Goal: Information Seeking & Learning: Find specific page/section

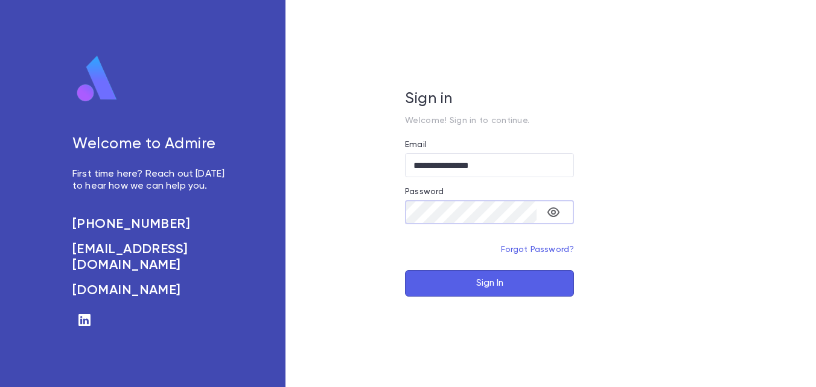
click at [405, 270] on button "Sign In" at bounding box center [489, 283] width 169 height 27
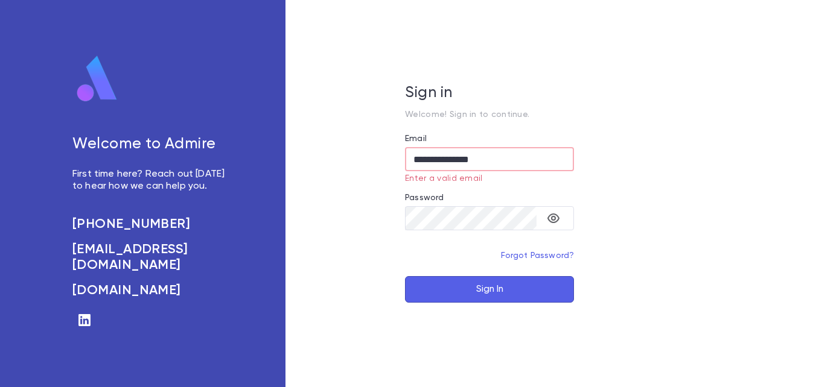
click at [491, 290] on button "Sign In" at bounding box center [489, 289] width 169 height 27
click at [503, 288] on button "Sign In" at bounding box center [489, 289] width 169 height 27
click at [522, 154] on input "**********" at bounding box center [489, 160] width 169 height 24
click at [416, 161] on input "**********" at bounding box center [489, 160] width 169 height 24
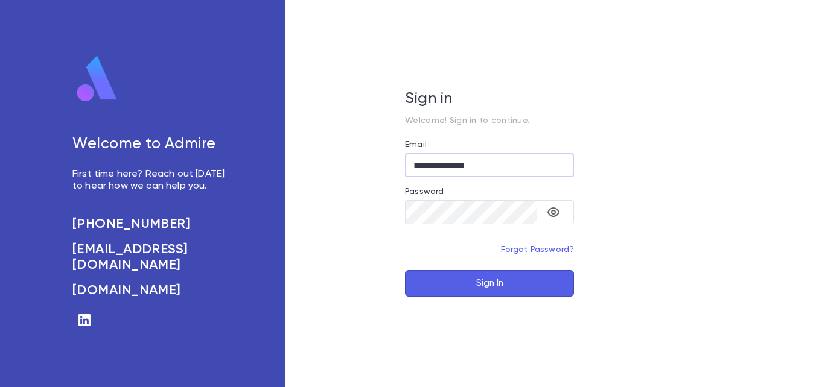
type input "**********"
click at [405, 270] on button "Sign In" at bounding box center [489, 283] width 169 height 27
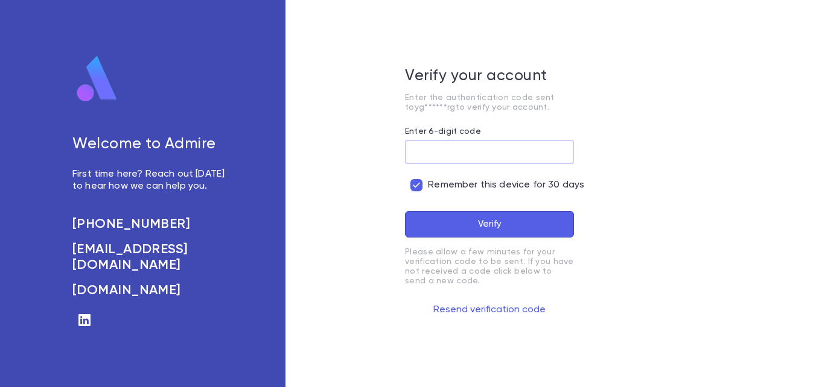
click at [492, 154] on input "Enter 6-digit code" at bounding box center [489, 153] width 169 height 24
paste input "******"
type input "******"
click at [405, 211] on button "Verify" at bounding box center [489, 224] width 169 height 27
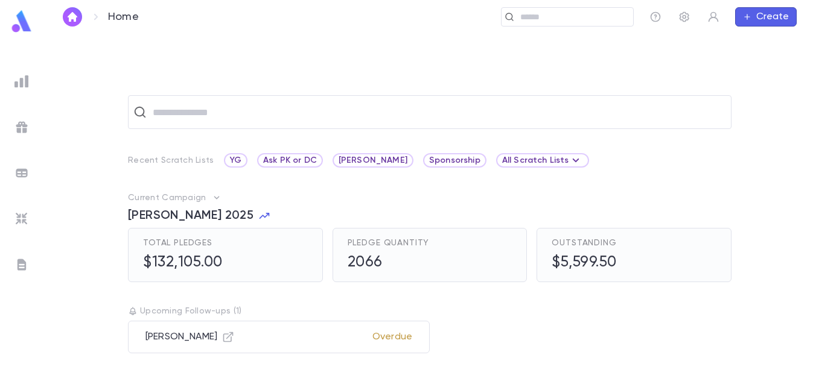
click at [15, 78] on img at bounding box center [21, 81] width 14 height 14
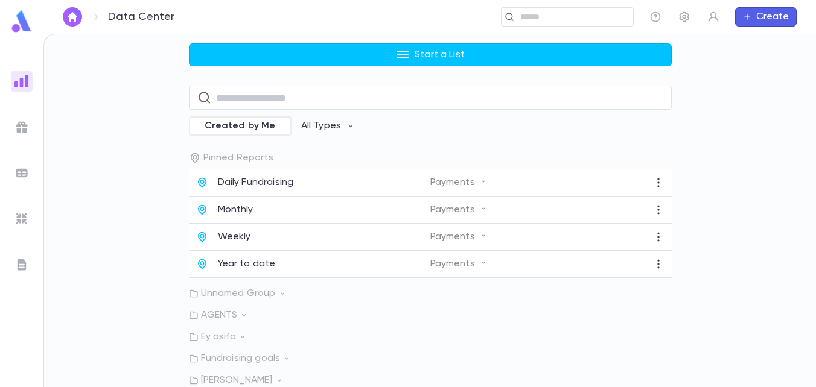
scroll to position [118, 0]
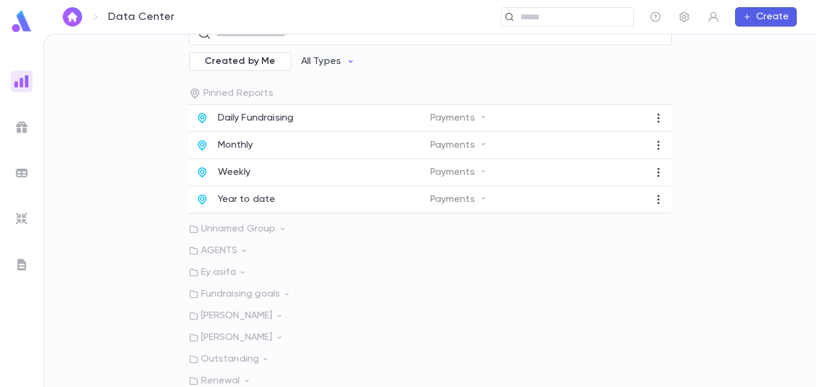
click at [235, 277] on p "Ey asifa" at bounding box center [430, 273] width 483 height 12
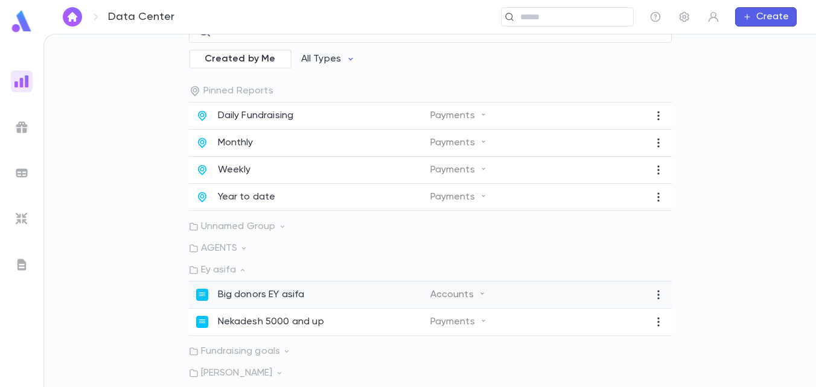
click at [250, 299] on p "Big donors EY asifa" at bounding box center [261, 295] width 87 height 12
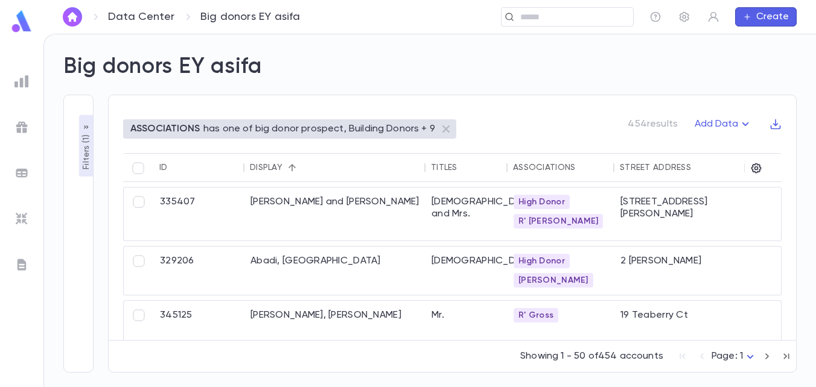
click at [81, 129] on icon "button" at bounding box center [86, 128] width 10 height 10
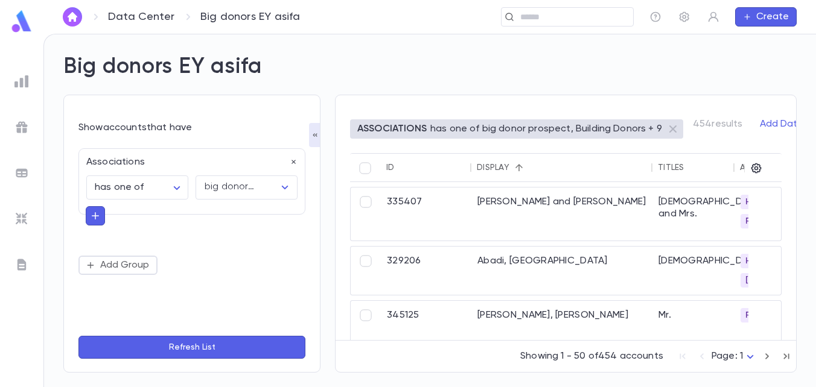
click at [100, 212] on icon "button" at bounding box center [95, 216] width 11 height 12
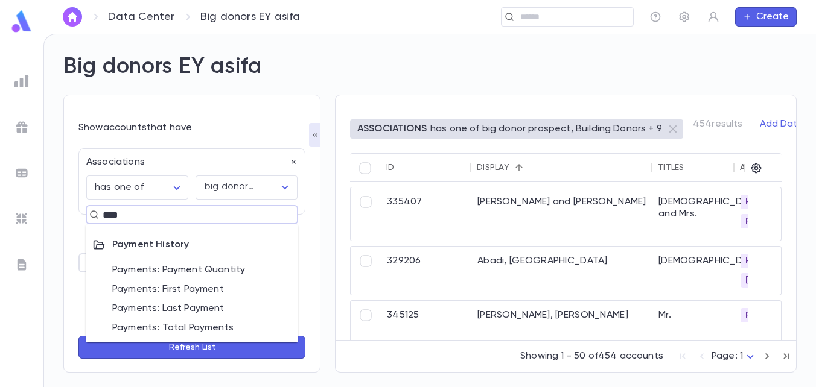
type input "*****"
click at [213, 332] on li "Payments: Total Payments" at bounding box center [192, 328] width 212 height 19
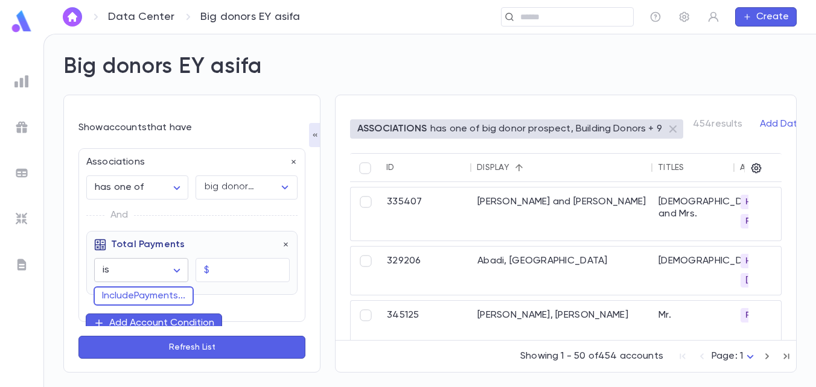
click at [167, 268] on body "**********" at bounding box center [408, 211] width 816 height 354
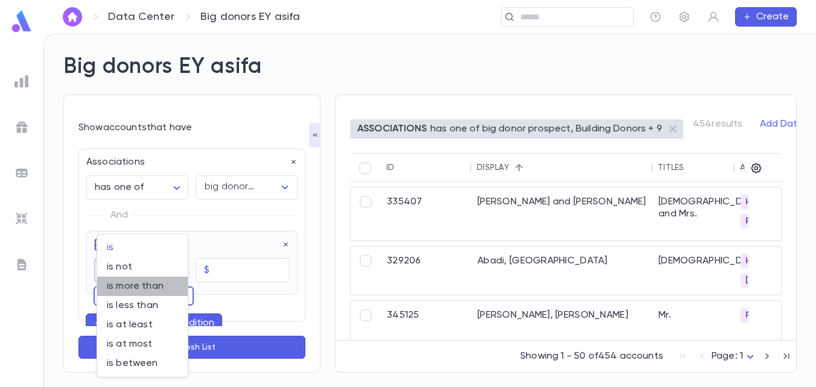
click at [163, 291] on span "is more than" at bounding box center [142, 287] width 71 height 12
type input "**********"
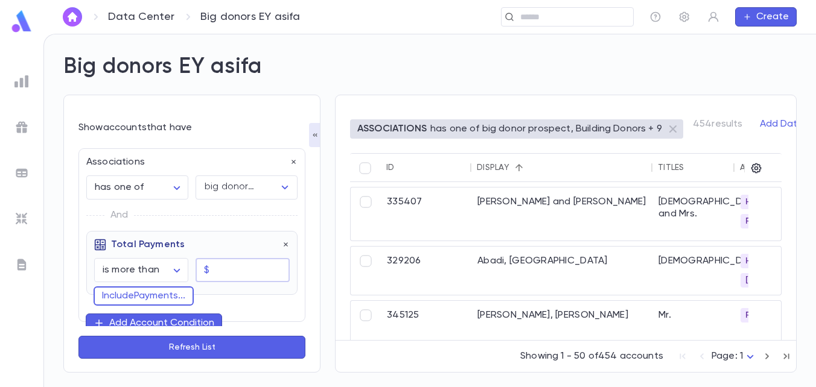
drag, startPoint x: 247, startPoint y: 282, endPoint x: 253, endPoint y: 278, distance: 7.4
click at [250, 280] on input "text" at bounding box center [251, 271] width 75 height 24
type input "********"
click at [78, 336] on button "Refresh List" at bounding box center [191, 347] width 227 height 23
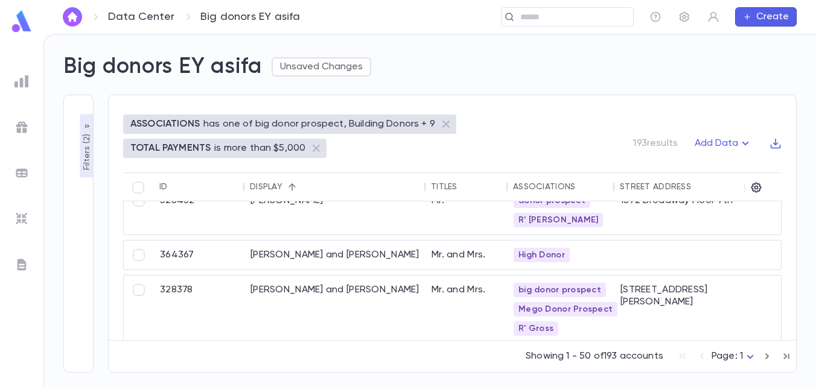
scroll to position [905, 0]
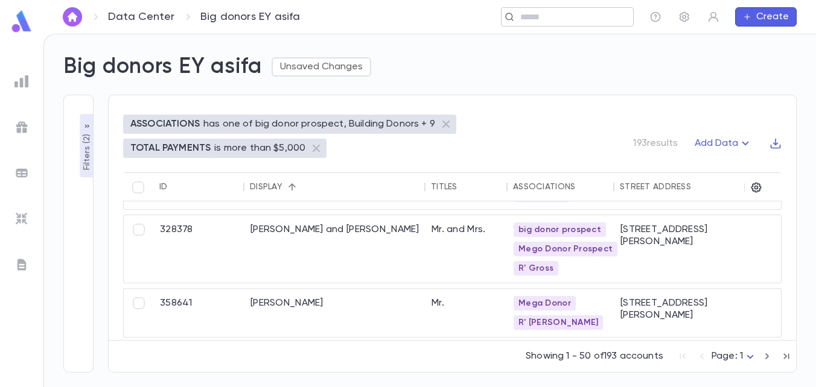
click at [602, 12] on input "text" at bounding box center [573, 16] width 112 height 11
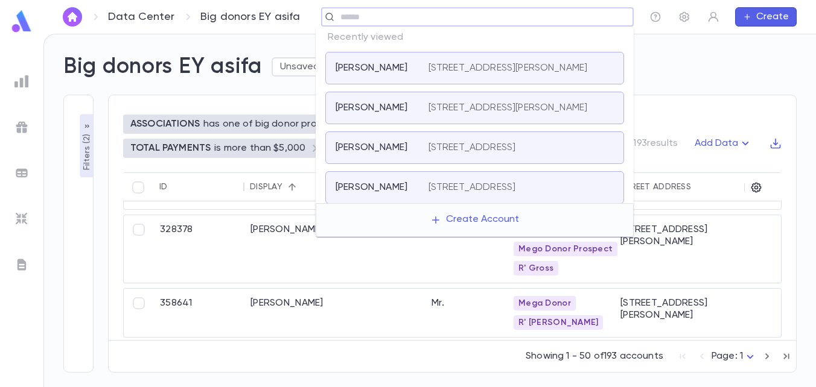
paste input "**********"
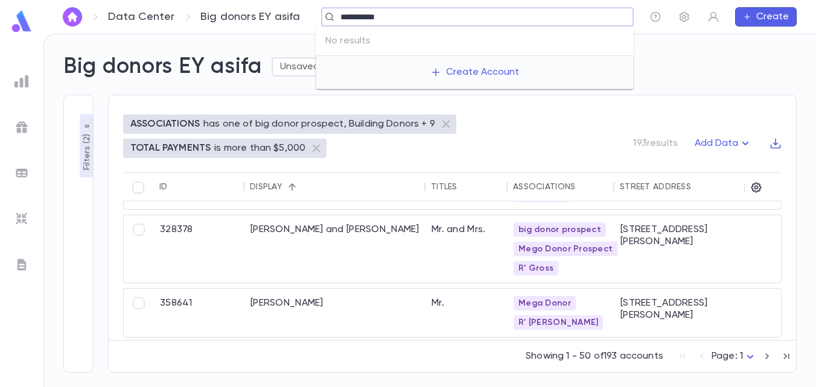
type input "**********"
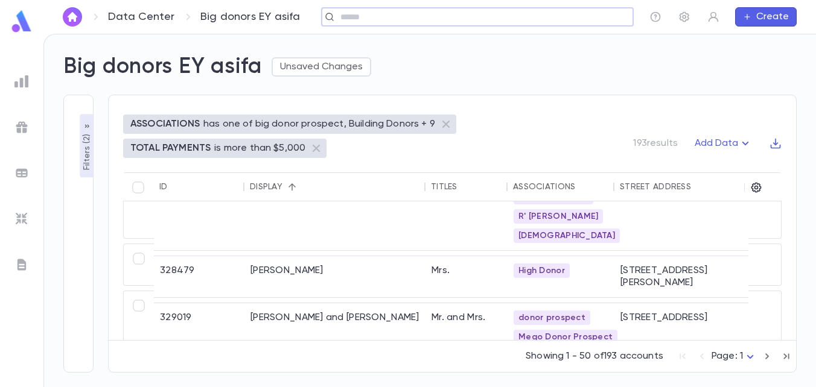
scroll to position [1207, 0]
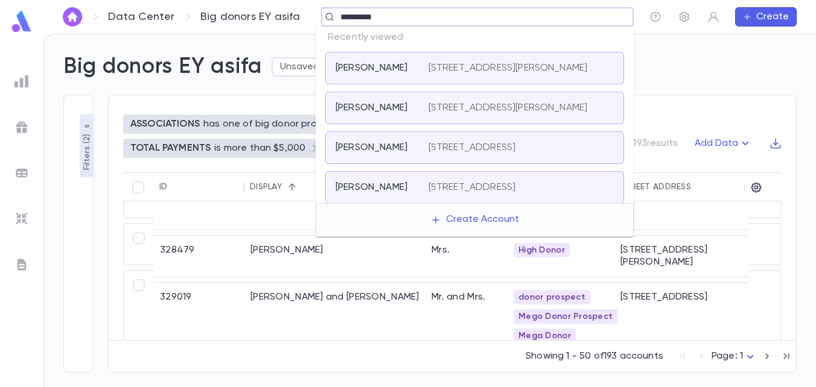
type input "**********"
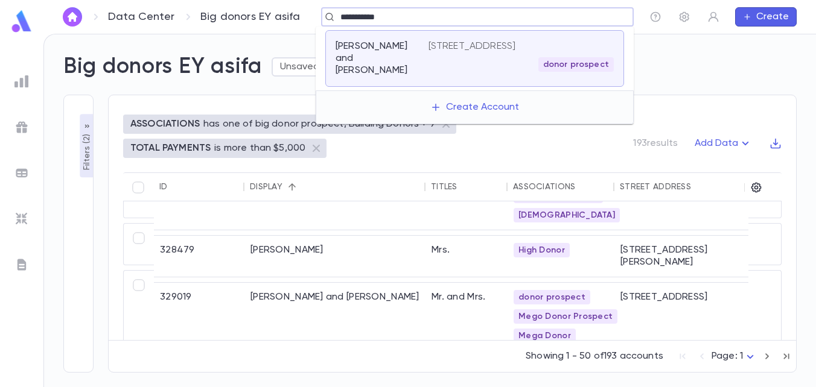
click at [480, 60] on div "donor prospect" at bounding box center [520, 64] width 185 height 14
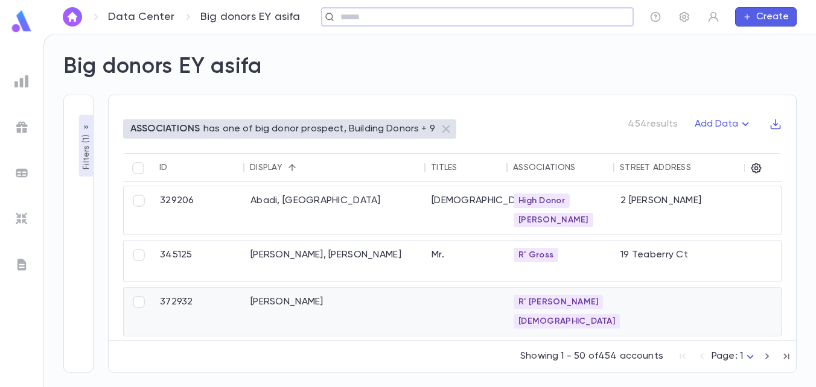
scroll to position [121, 0]
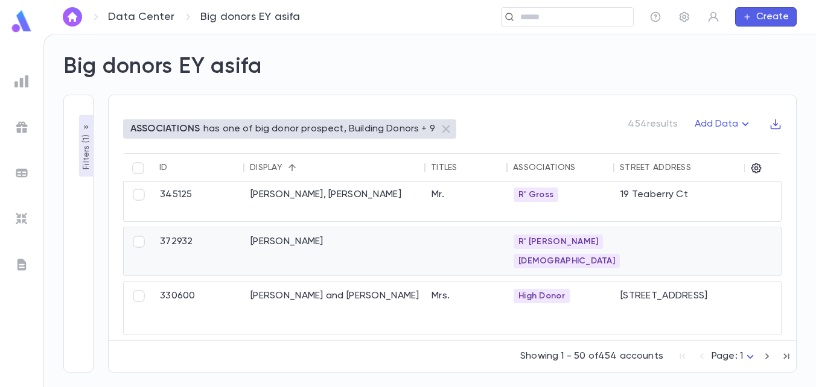
click at [380, 249] on div "[PERSON_NAME]" at bounding box center [334, 252] width 181 height 48
click at [318, 252] on div "[PERSON_NAME]" at bounding box center [334, 252] width 181 height 48
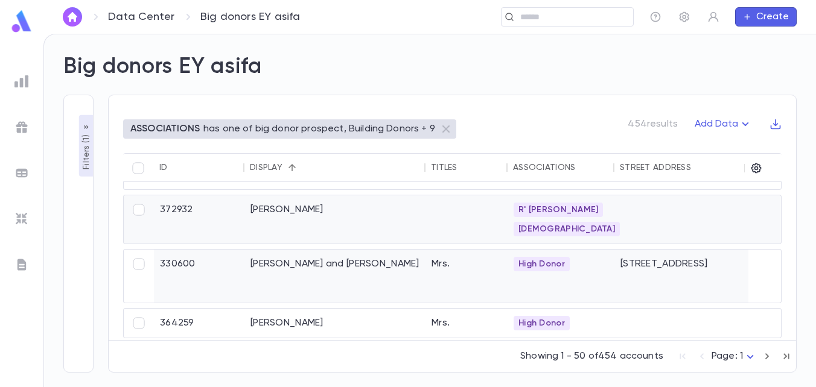
scroll to position [181, 0]
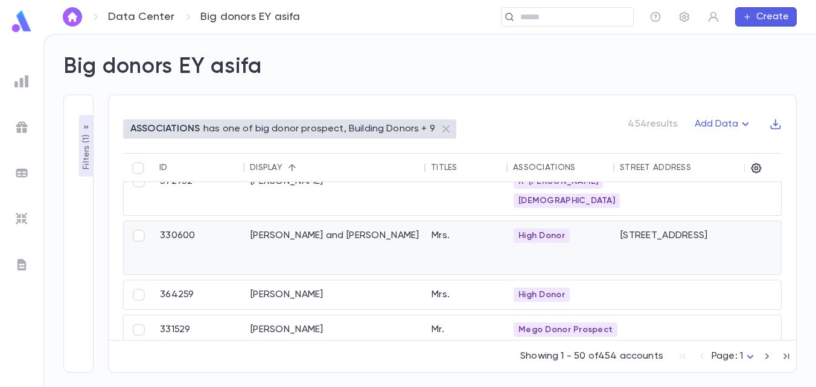
click at [359, 243] on div "Abramowitz, Tzipora and Tzippy" at bounding box center [334, 247] width 181 height 53
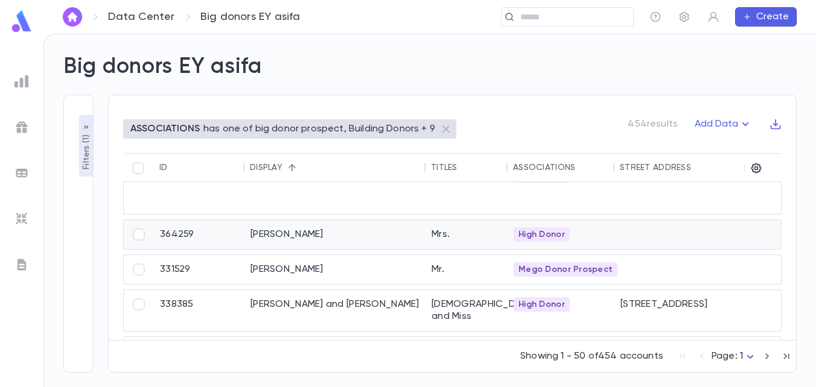
click at [281, 243] on div "Ackerman, Malka" at bounding box center [334, 234] width 181 height 29
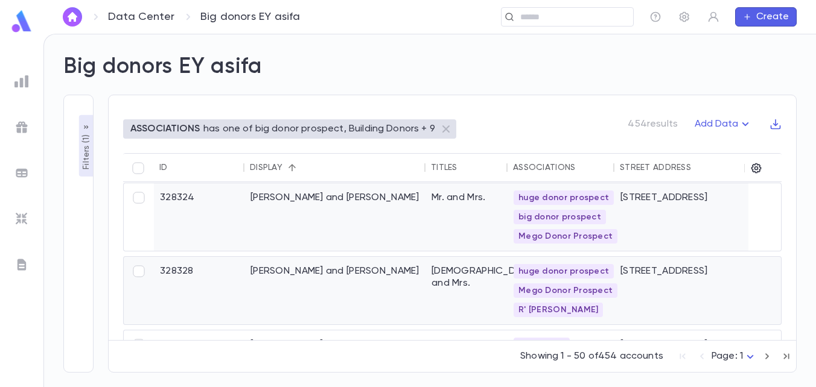
scroll to position [785, 0]
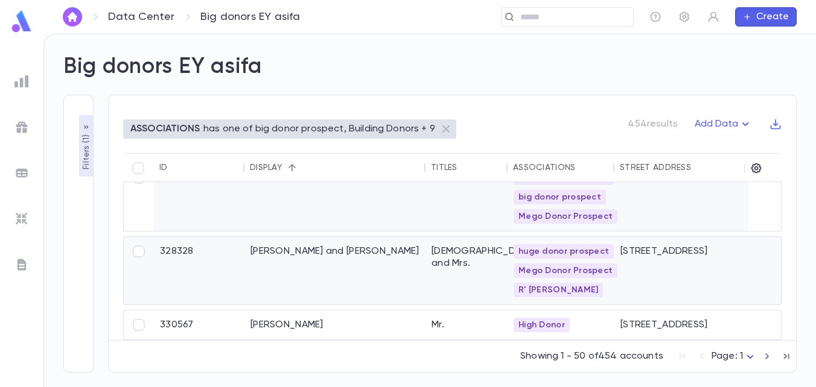
click at [351, 267] on div "Bender, Shmuel and Malke" at bounding box center [334, 271] width 181 height 68
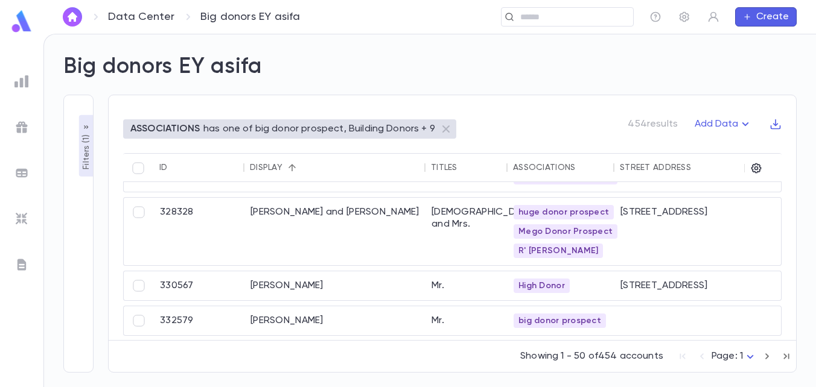
scroll to position [844, 0]
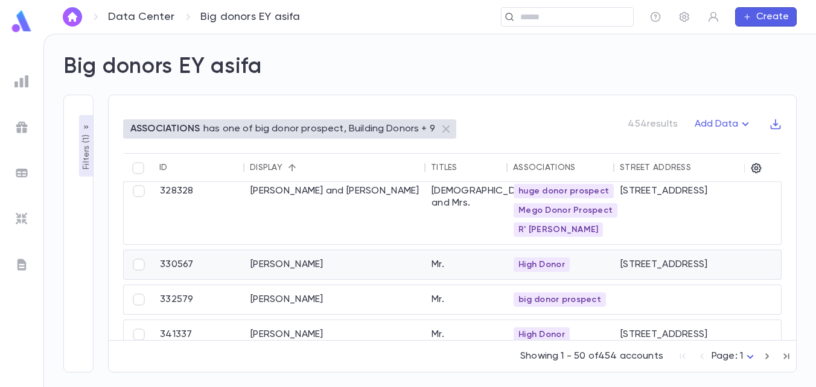
click at [321, 262] on div "Benzaquen, Mordechai" at bounding box center [334, 264] width 181 height 29
click at [357, 293] on div "Beren, Shea" at bounding box center [334, 299] width 181 height 29
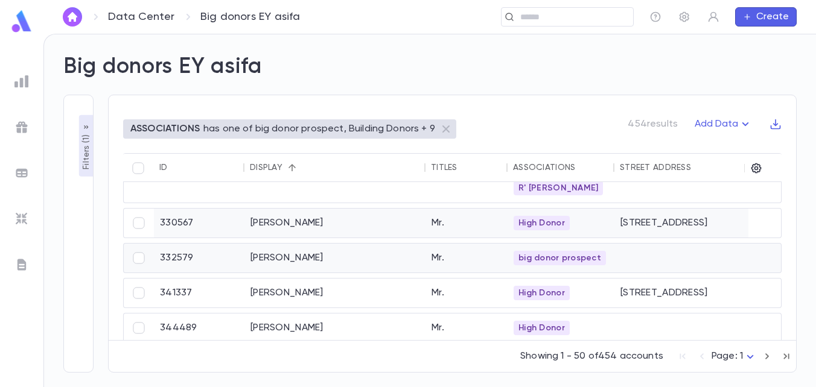
scroll to position [904, 0]
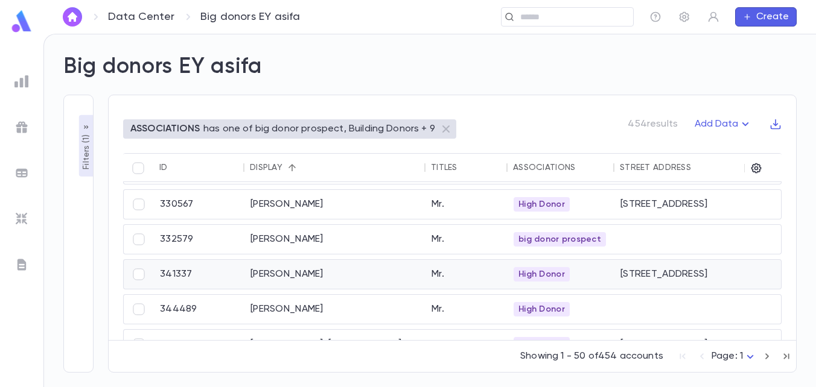
click at [319, 275] on div "Berenbaum, Baruch" at bounding box center [334, 274] width 181 height 29
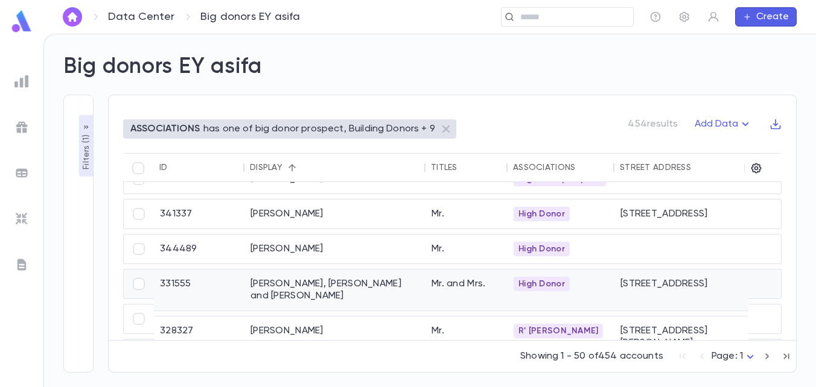
scroll to position [1025, 0]
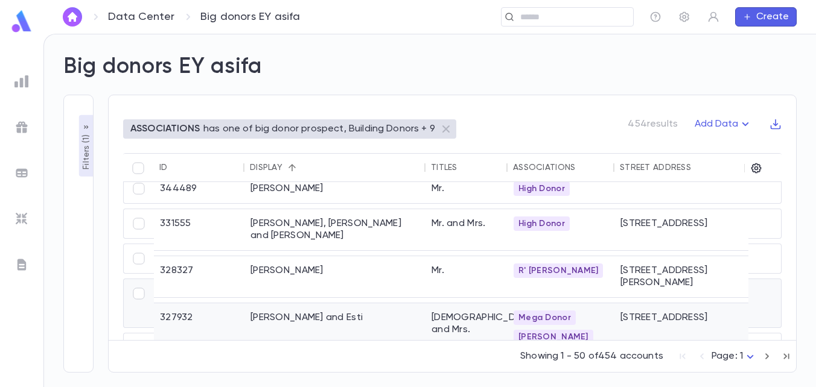
click at [323, 304] on div "Berkowitz, Ari and Esti" at bounding box center [334, 328] width 181 height 48
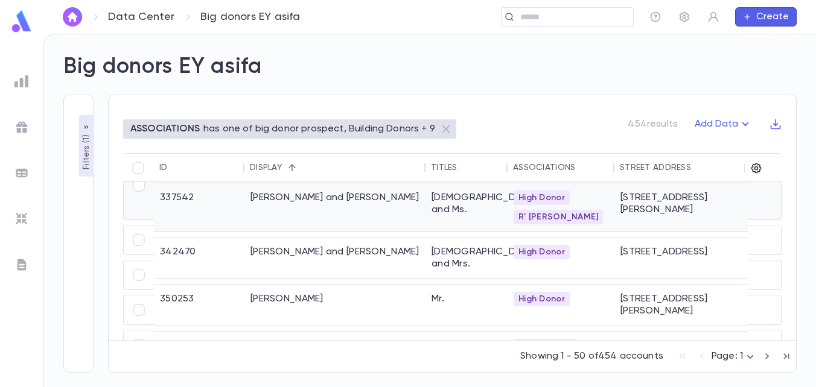
scroll to position [1326, 0]
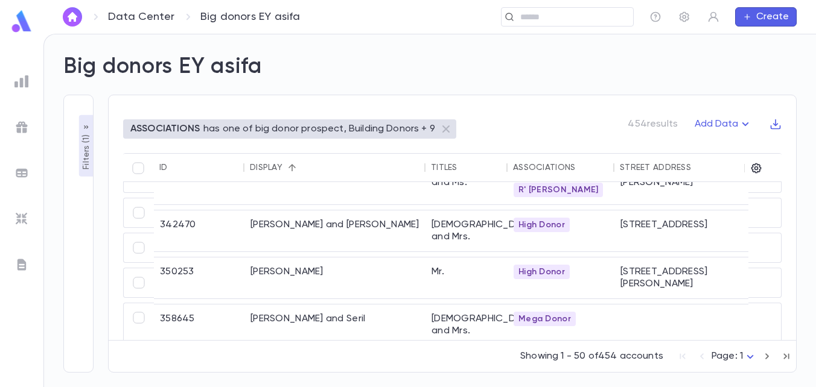
click at [83, 123] on button "Filters ( 1 )" at bounding box center [86, 146] width 14 height 62
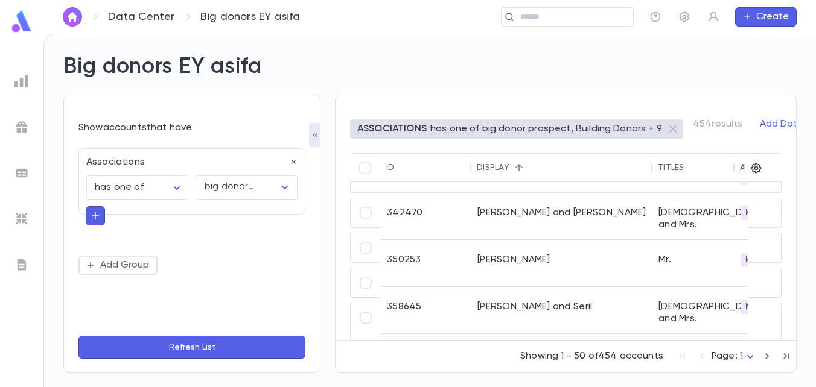
drag, startPoint x: 79, startPoint y: 202, endPoint x: 89, endPoint y: 206, distance: 10.9
click at [82, 202] on div "**********" at bounding box center [191, 181] width 227 height 66
click at [94, 213] on icon "button" at bounding box center [95, 216] width 11 height 12
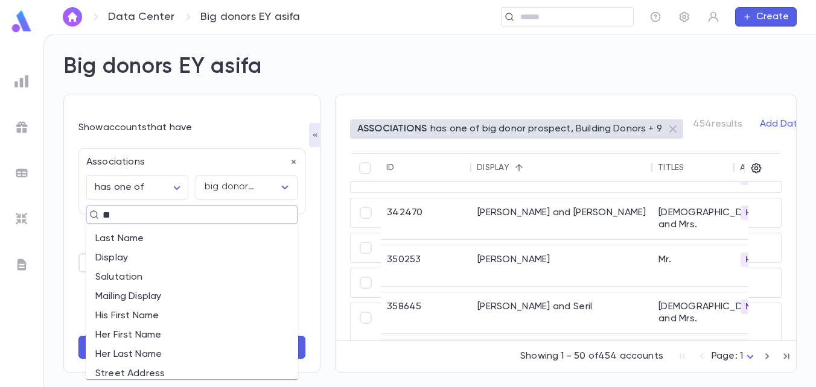
type input "***"
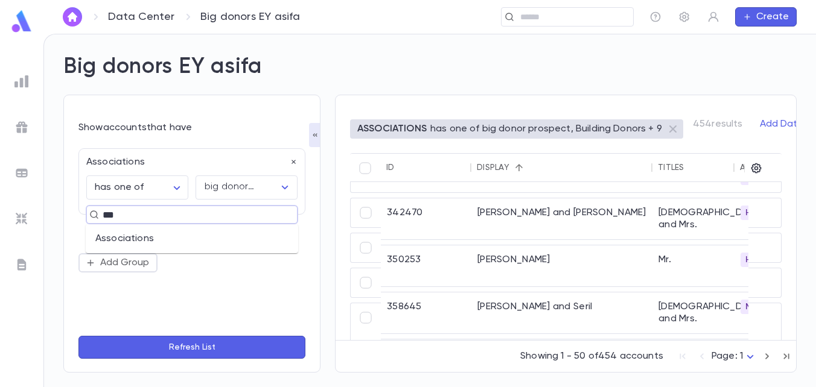
click at [105, 243] on li "Associations" at bounding box center [192, 238] width 212 height 19
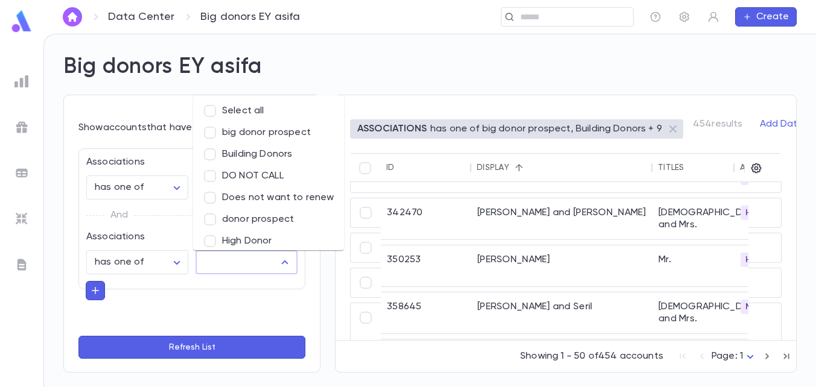
click at [203, 267] on input "text" at bounding box center [237, 262] width 73 height 23
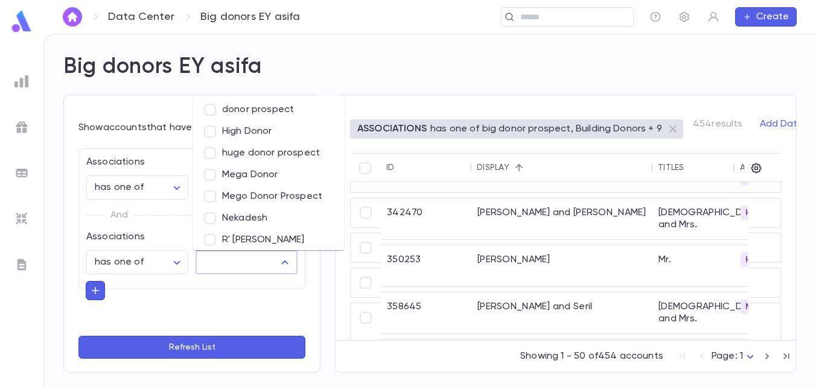
scroll to position [224, 0]
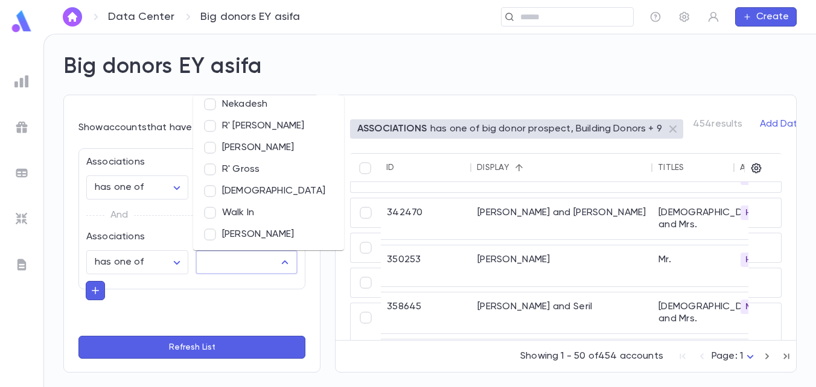
click at [240, 148] on li "[PERSON_NAME]" at bounding box center [268, 148] width 151 height 22
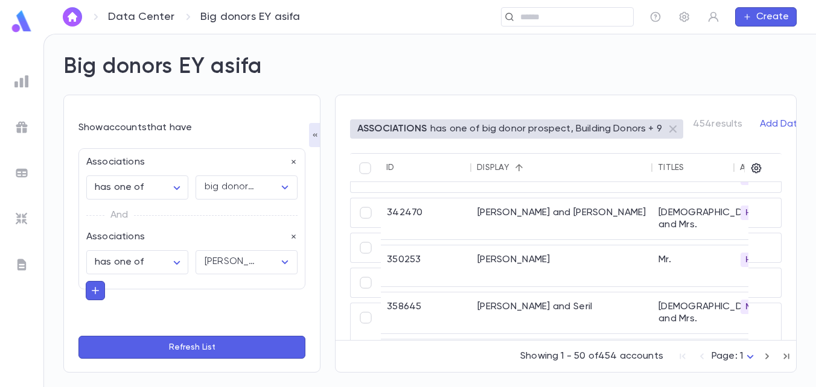
click at [208, 347] on button "Refresh List" at bounding box center [191, 347] width 227 height 23
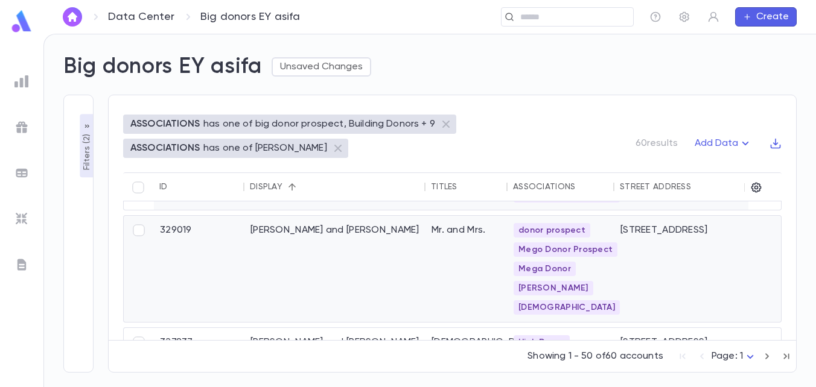
scroll to position [422, 0]
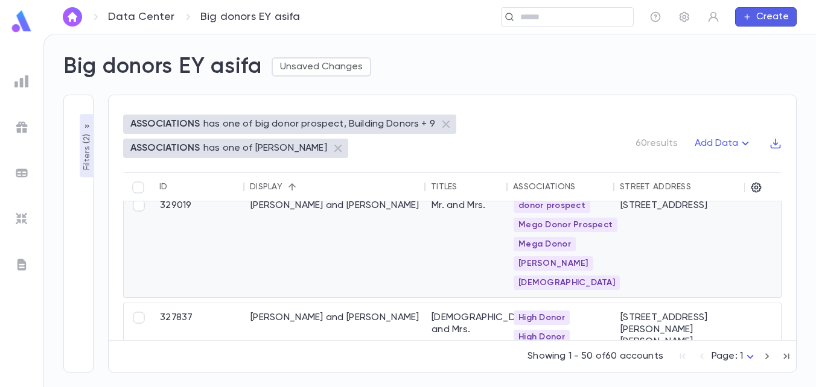
click at [396, 265] on div "[PERSON_NAME] and [PERSON_NAME]" at bounding box center [334, 244] width 181 height 106
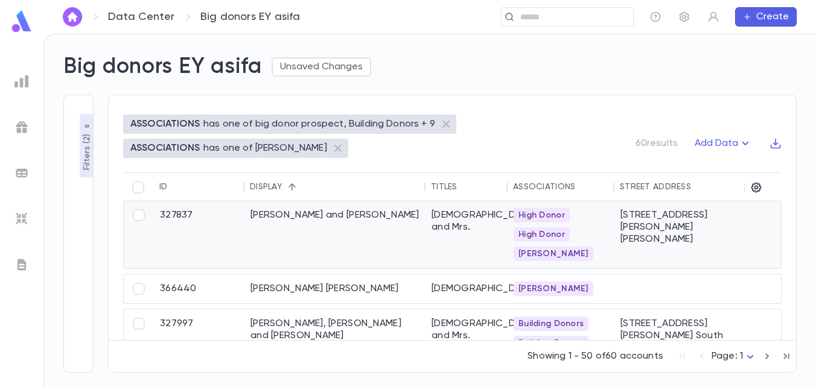
scroll to position [543, 0]
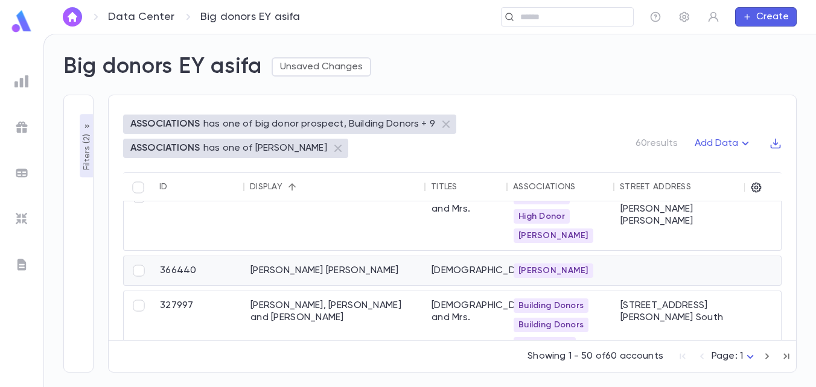
click at [374, 278] on div "Eichenstein, Yissochor Dov" at bounding box center [334, 270] width 181 height 29
click at [86, 128] on icon "button" at bounding box center [87, 126] width 4 height 3
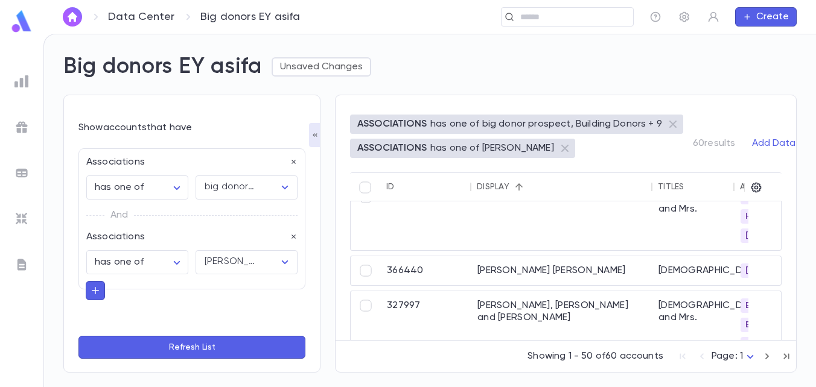
click at [93, 290] on icon "button" at bounding box center [95, 291] width 11 height 12
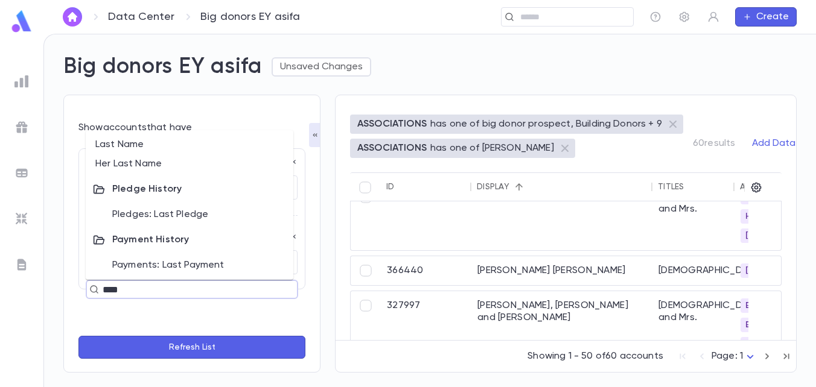
type input "***"
click at [104, 263] on li "Payments: Last Payment" at bounding box center [190, 265] width 208 height 19
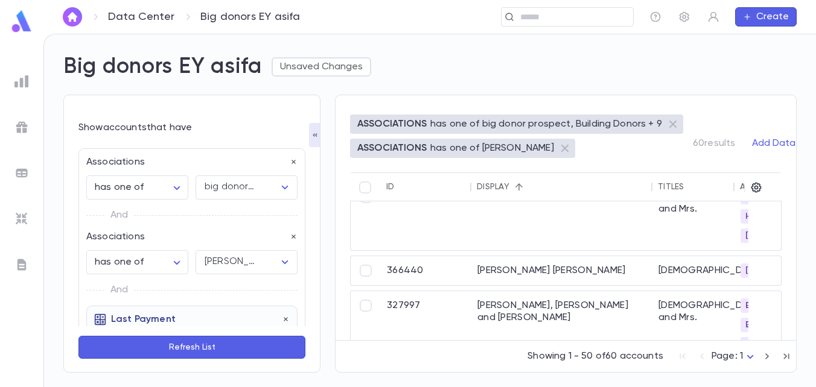
scroll to position [121, 0]
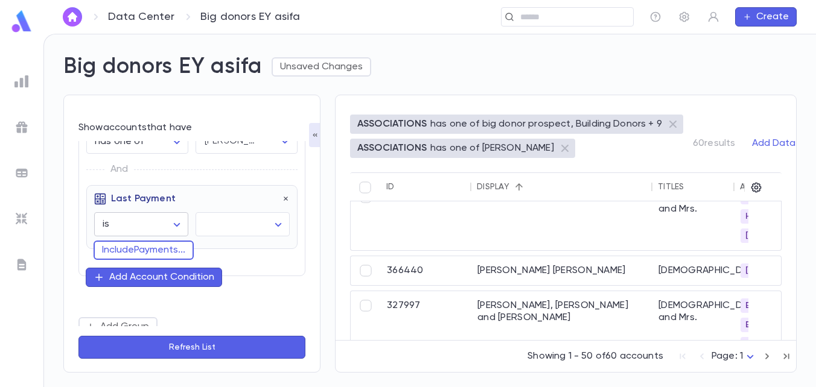
click at [174, 224] on body "**********" at bounding box center [408, 211] width 816 height 354
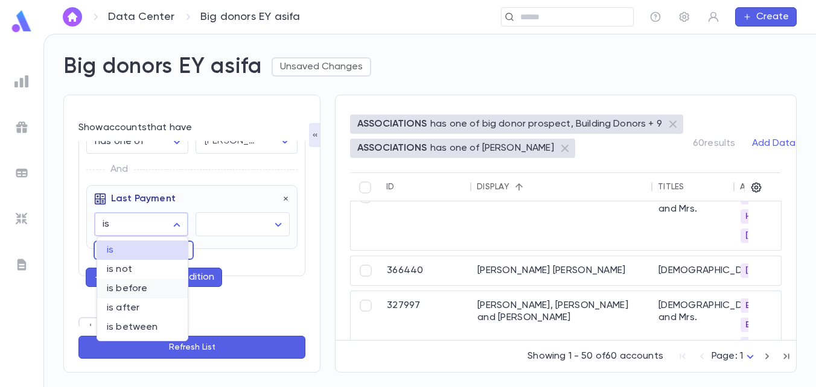
click at [160, 285] on span "is before" at bounding box center [142, 289] width 71 height 12
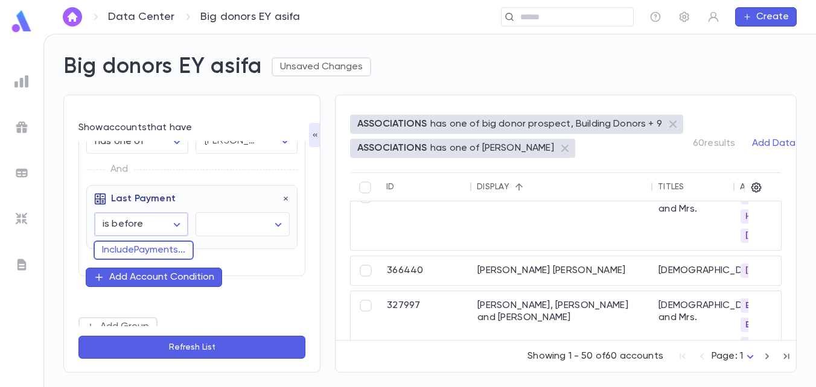
type input "********"
click at [272, 223] on body "**********" at bounding box center [408, 211] width 816 height 354
click at [246, 310] on span "exact date" at bounding box center [241, 308] width 71 height 12
type input "*********"
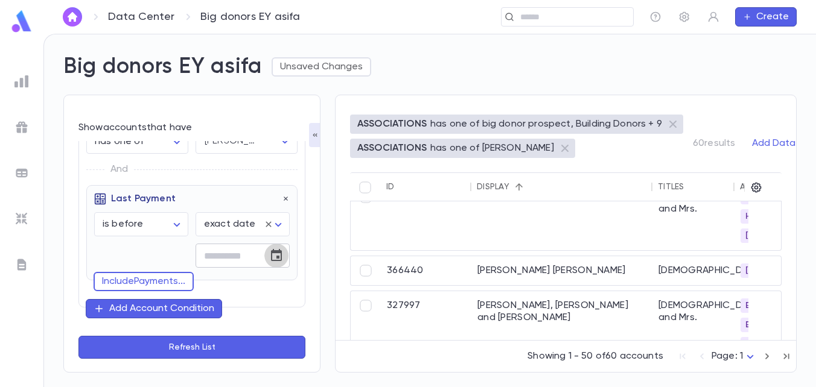
click at [269, 258] on icon "Choose date" at bounding box center [276, 256] width 14 height 14
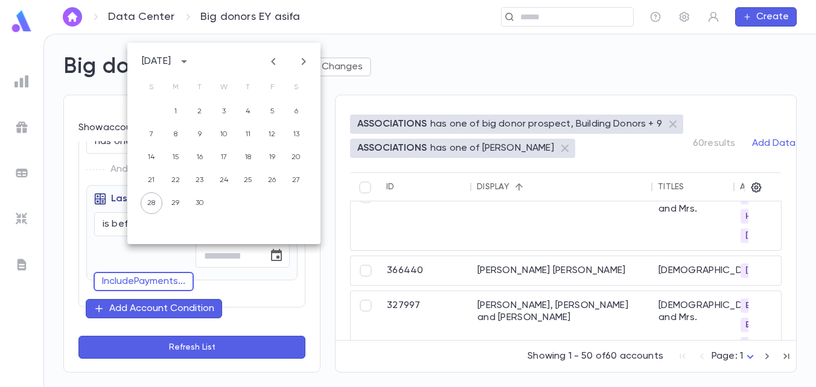
click at [270, 57] on icon "Previous month" at bounding box center [273, 61] width 14 height 14
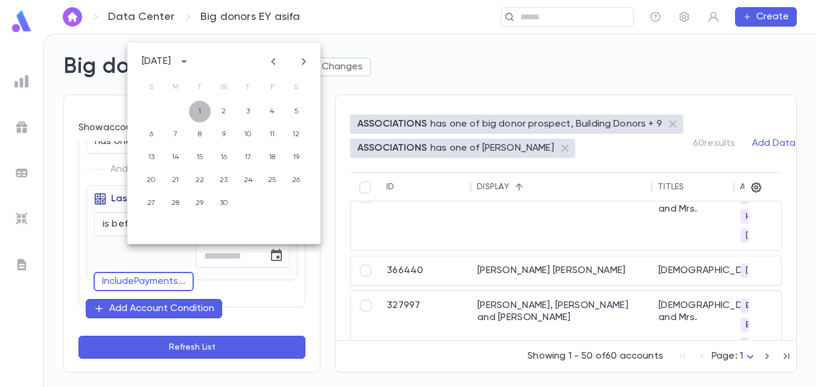
click at [200, 110] on button "1" at bounding box center [200, 112] width 22 height 22
type input "**********"
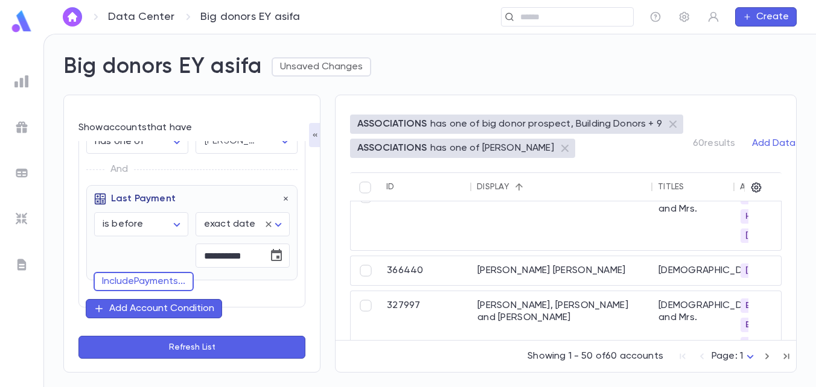
click at [168, 346] on button "Refresh List" at bounding box center [191, 347] width 227 height 23
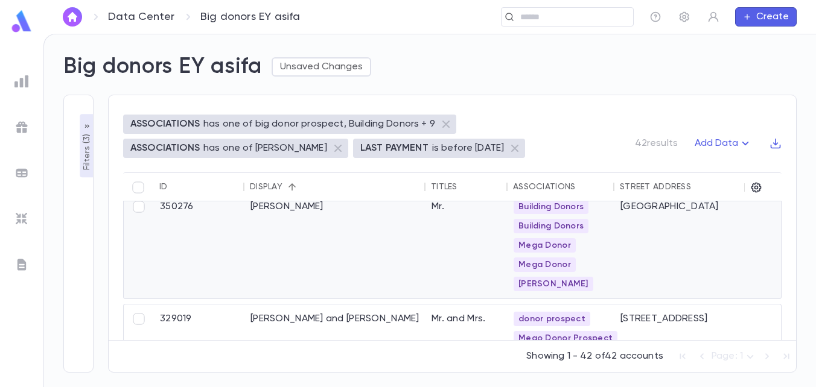
scroll to position [181, 0]
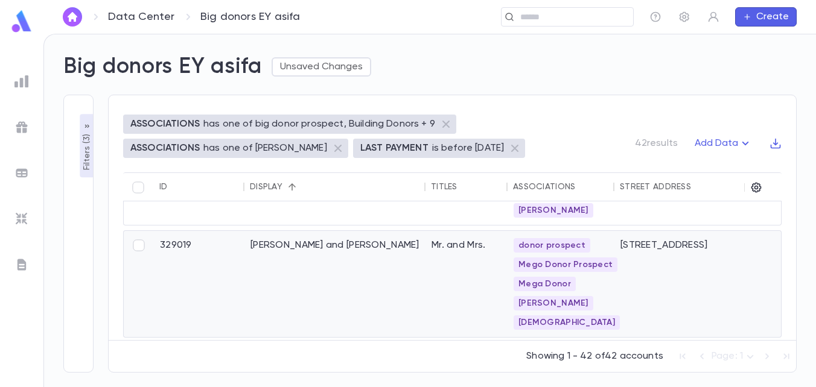
click at [360, 253] on div "Breiner, Eliezer and Chaya" at bounding box center [334, 284] width 181 height 106
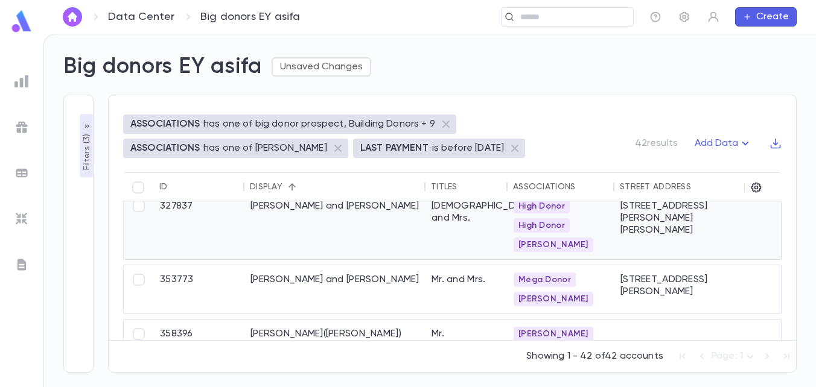
scroll to position [362, 0]
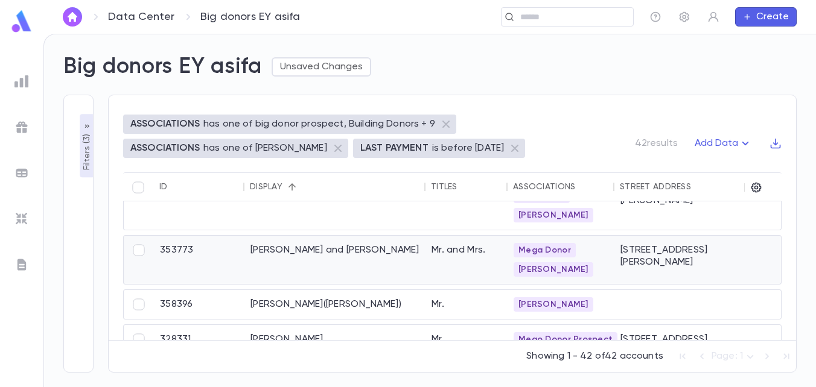
click at [287, 270] on div "Feller, Eli and Rochel" at bounding box center [334, 260] width 181 height 48
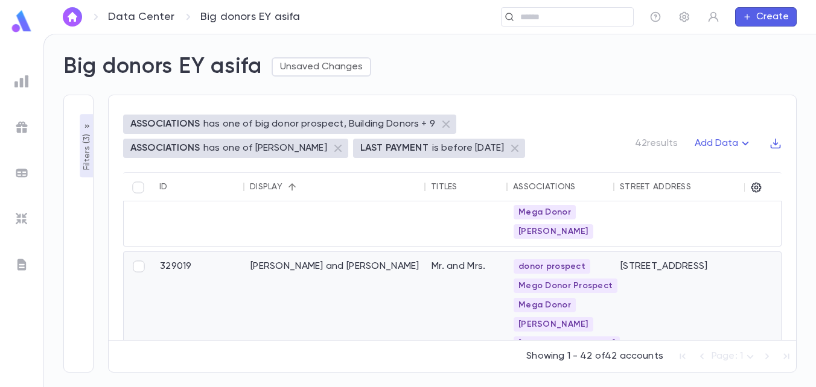
scroll to position [181, 0]
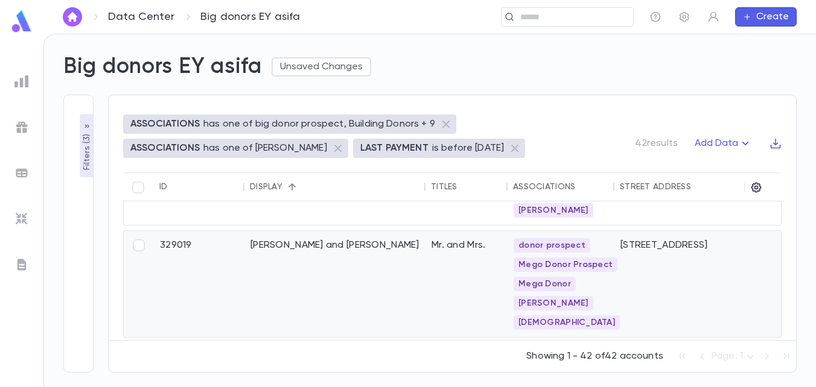
click at [353, 276] on div "Breiner, Eliezer and Chaya" at bounding box center [334, 284] width 181 height 106
click at [463, 282] on div "Mr. and Mrs." at bounding box center [466, 284] width 82 height 106
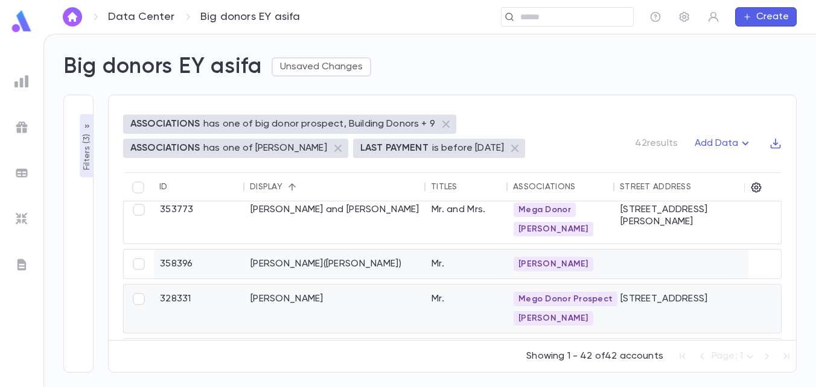
scroll to position [422, 0]
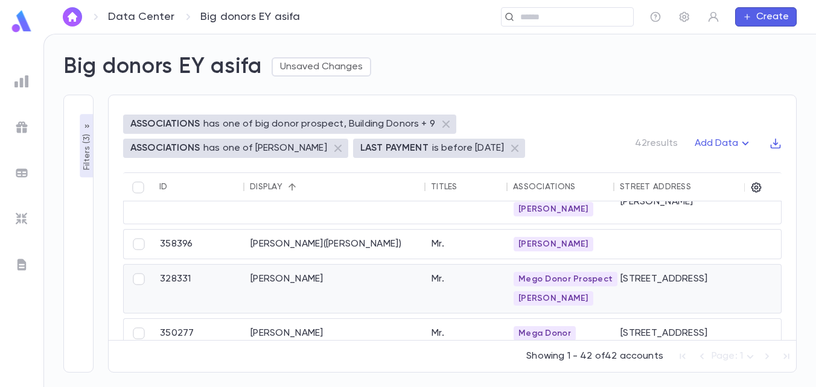
click at [360, 294] on div "Frankel, Chaim" at bounding box center [334, 289] width 181 height 48
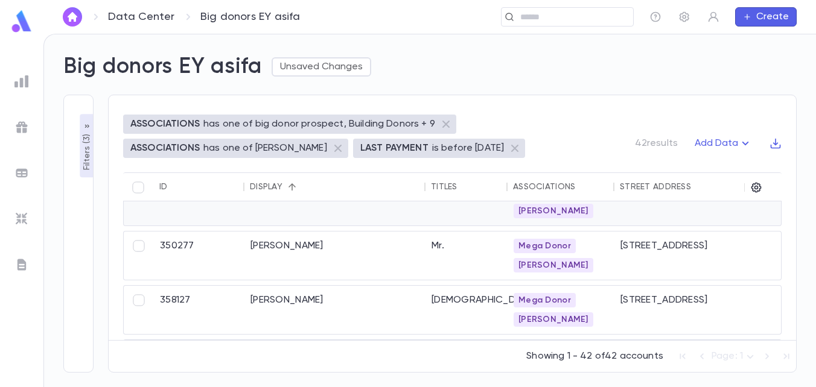
scroll to position [543, 0]
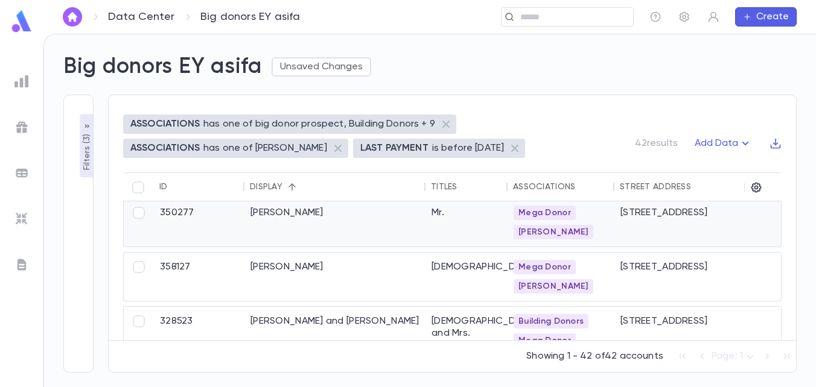
click at [330, 228] on div "Friedman, Barry" at bounding box center [334, 223] width 181 height 48
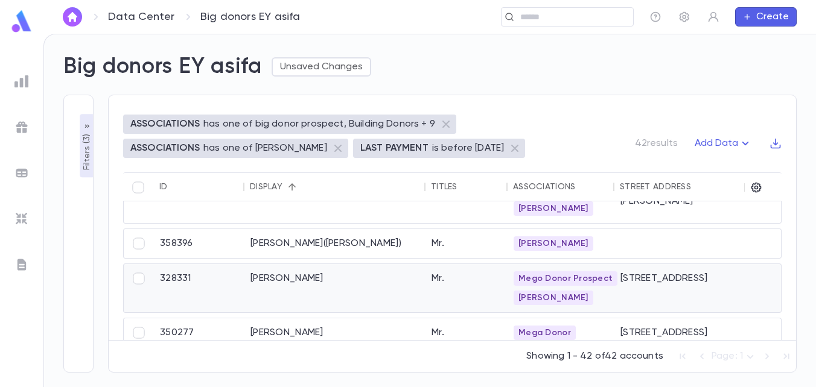
scroll to position [422, 0]
click at [275, 290] on div "Frankel, Chaim" at bounding box center [334, 289] width 181 height 48
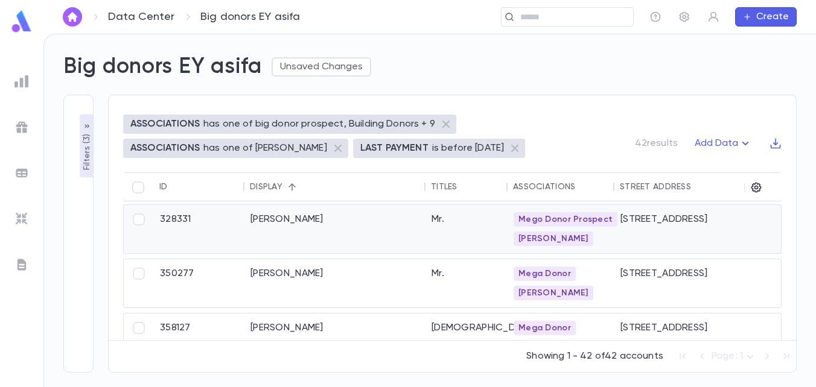
scroll to position [483, 0]
click at [273, 273] on div "Friedman, Barry" at bounding box center [334, 283] width 181 height 48
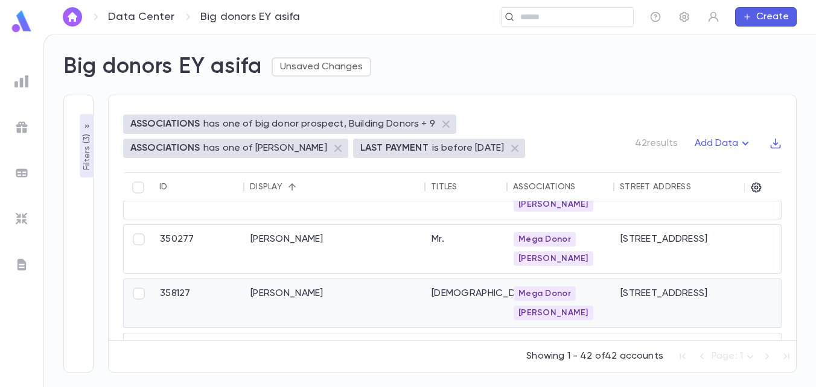
scroll to position [543, 0]
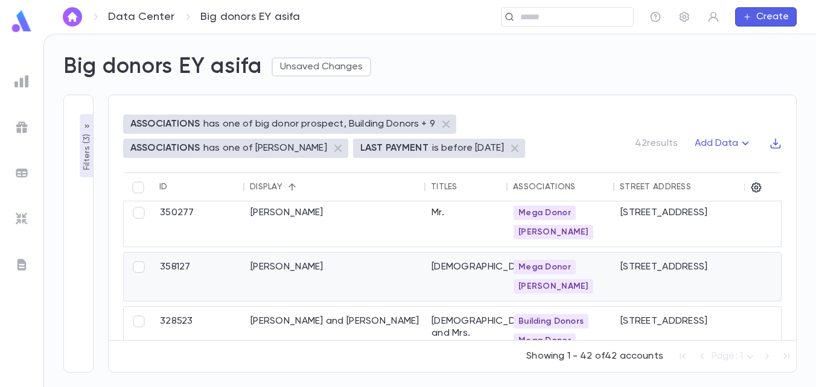
click at [349, 282] on div "Friedman, Bentzion" at bounding box center [334, 277] width 181 height 48
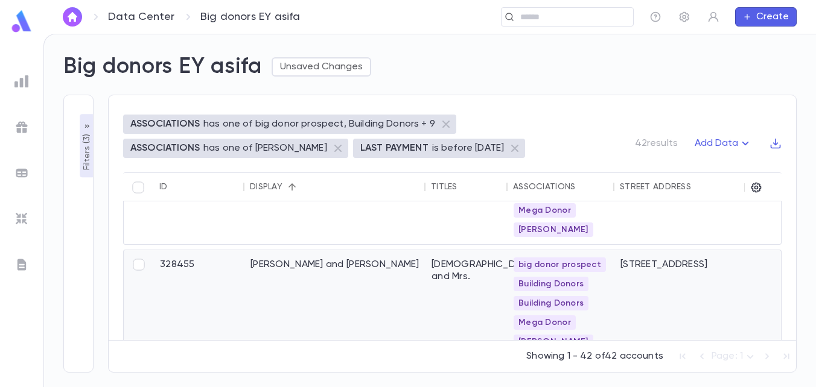
scroll to position [785, 0]
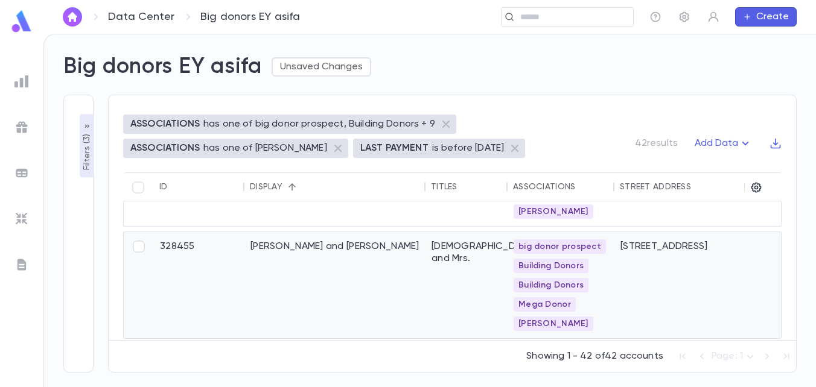
click at [360, 293] on div "Halpern, Yanky and Esty" at bounding box center [334, 285] width 181 height 106
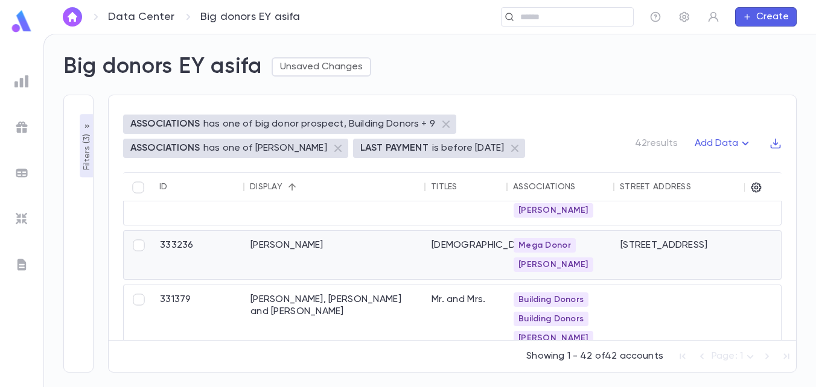
scroll to position [905, 0]
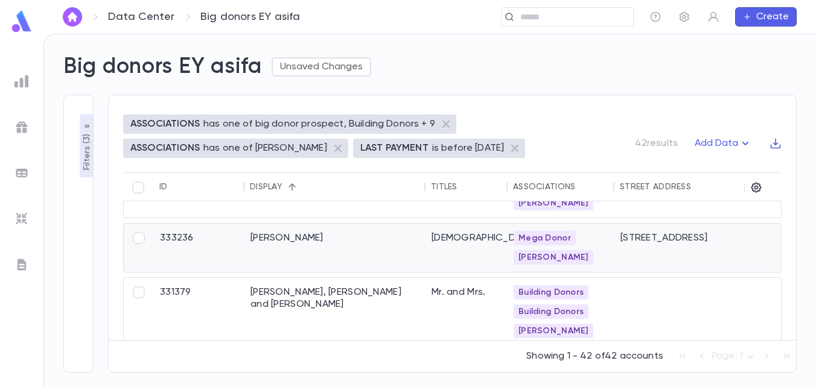
click at [366, 253] on div "Hartman, Sruly" at bounding box center [334, 248] width 181 height 48
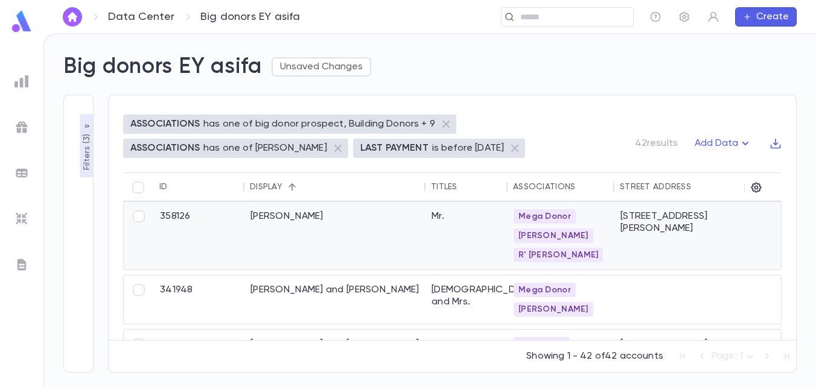
scroll to position [1147, 0]
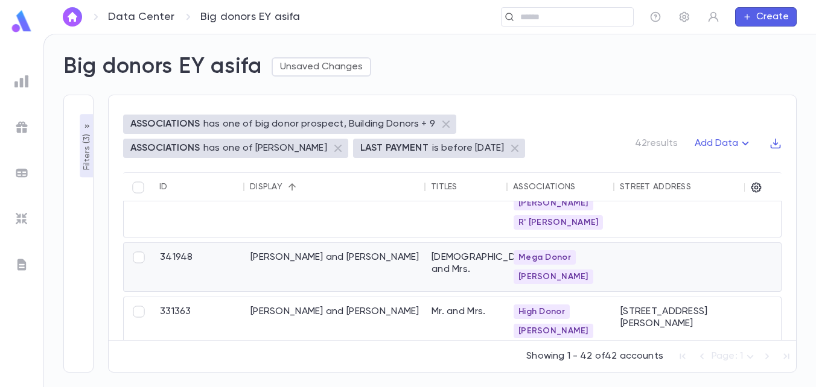
click at [345, 288] on div "Herschlag, Yeedle and Chani" at bounding box center [334, 267] width 181 height 48
click at [369, 313] on div "Joseph, Avrohom and Goldy" at bounding box center [334, 324] width 181 height 53
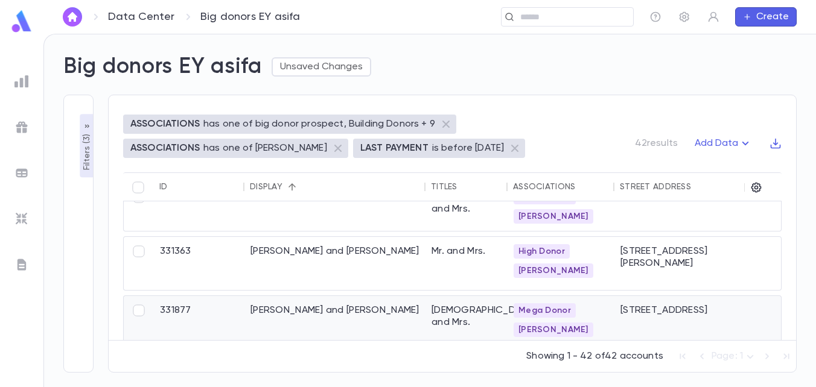
click at [323, 308] on div "[PERSON_NAME] and [PERSON_NAME]" at bounding box center [334, 320] width 181 height 48
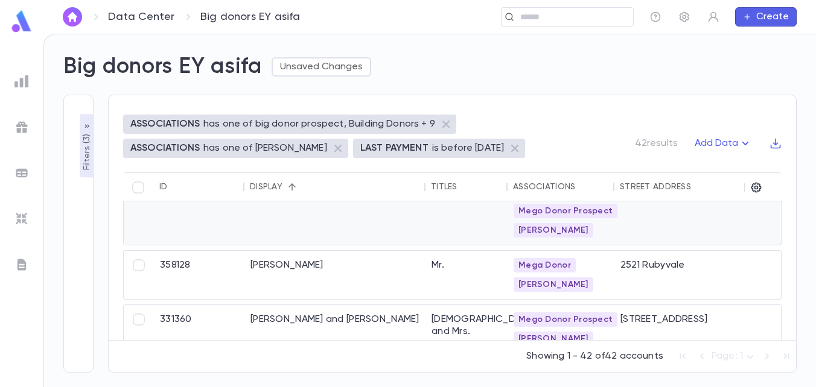
scroll to position [1448, 0]
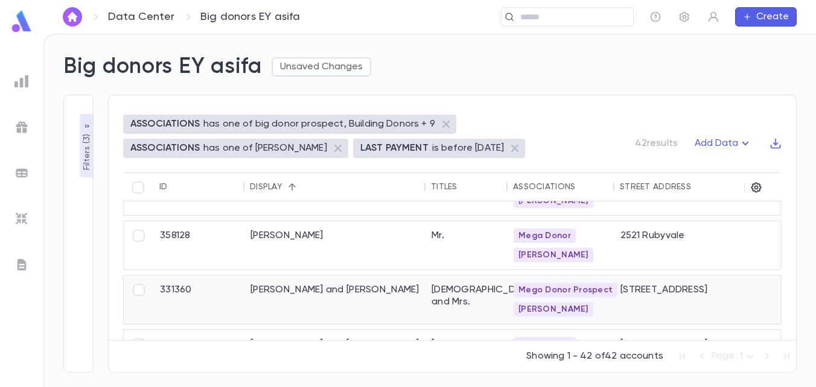
click at [340, 302] on div "[PERSON_NAME] and [PERSON_NAME]" at bounding box center [334, 300] width 181 height 48
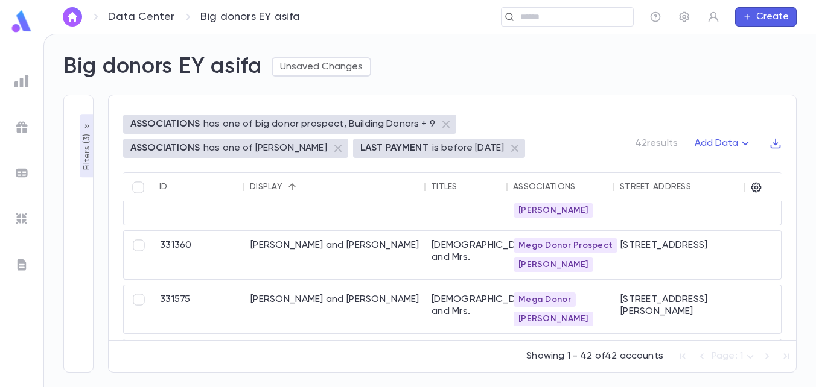
scroll to position [1569, 0]
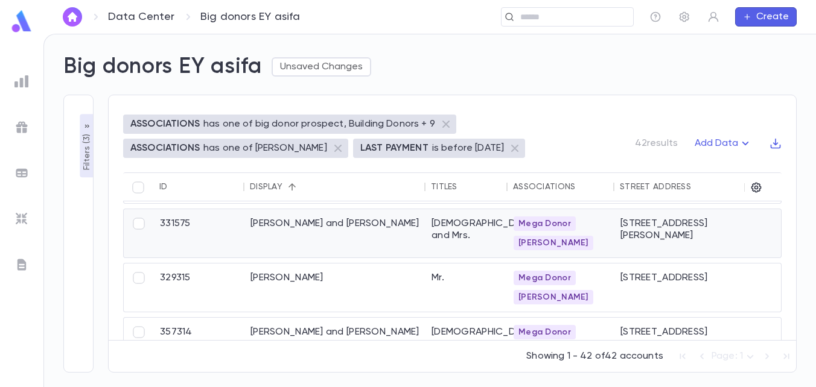
click at [304, 234] on div "[PERSON_NAME] and [PERSON_NAME]" at bounding box center [334, 233] width 181 height 48
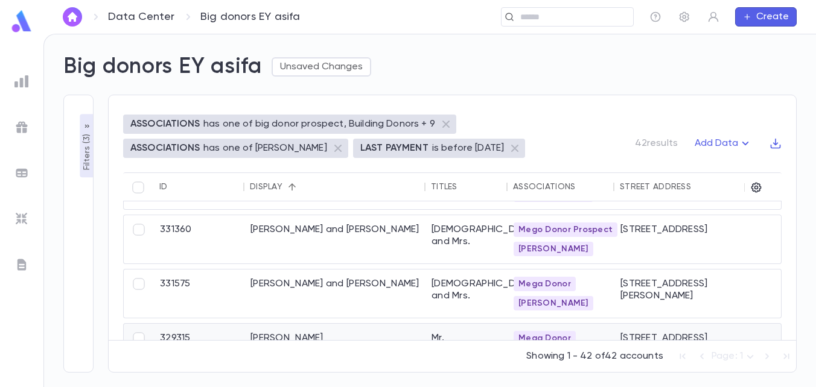
scroll to position [1448, 0]
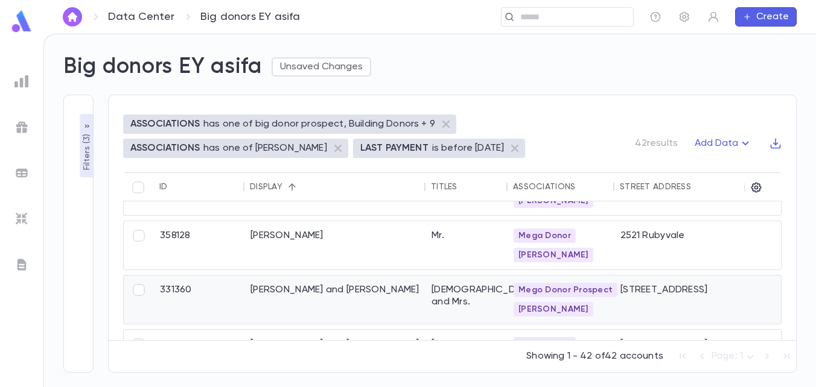
click at [307, 292] on div "[PERSON_NAME] and [PERSON_NAME]" at bounding box center [334, 300] width 181 height 48
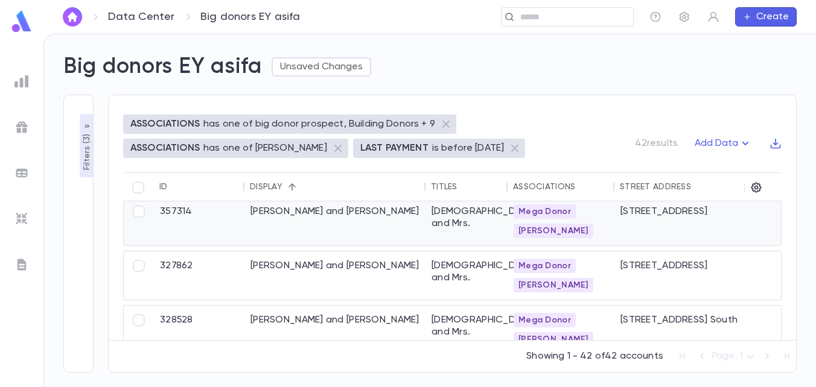
scroll to position [1750, 0]
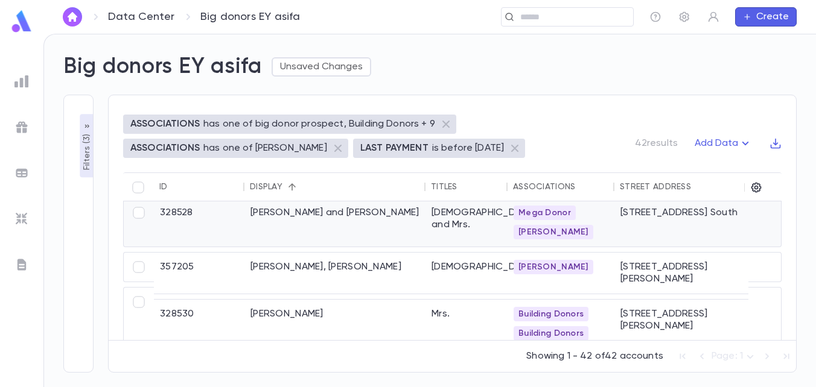
click at [285, 219] on div "Rothstein, Dov and Bracha" at bounding box center [334, 223] width 181 height 48
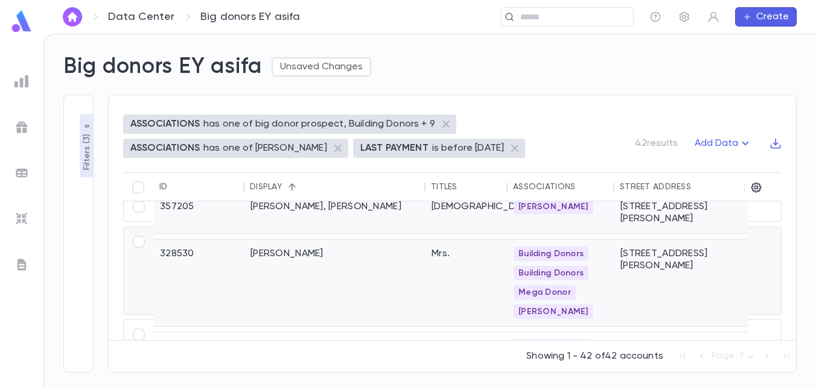
scroll to position [1870, 0]
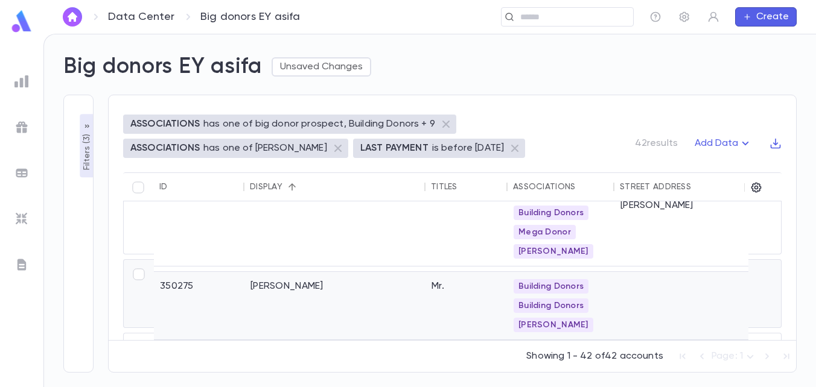
click at [281, 294] on div "Schron, Rubi" at bounding box center [334, 306] width 181 height 68
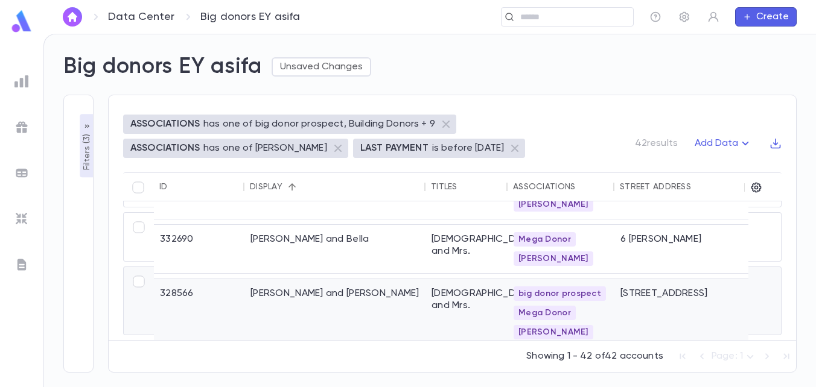
scroll to position [2051, 0]
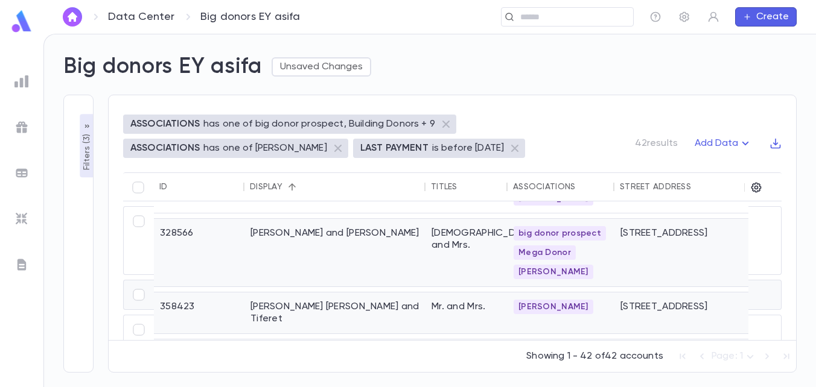
click at [294, 293] on div "Storch, Michael Ari and Tiferet" at bounding box center [334, 313] width 181 height 41
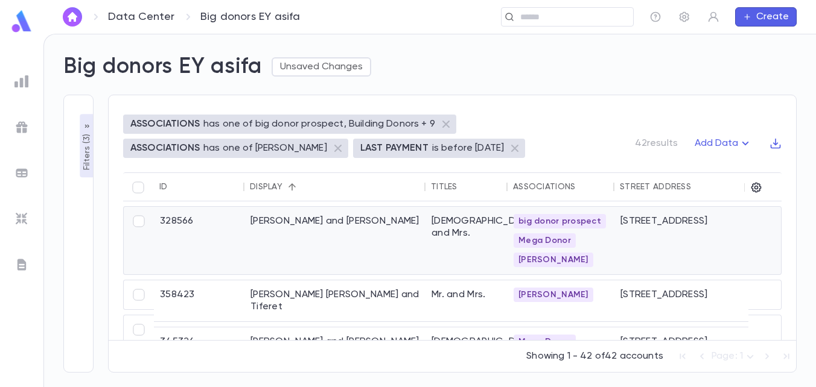
scroll to position [2111, 0]
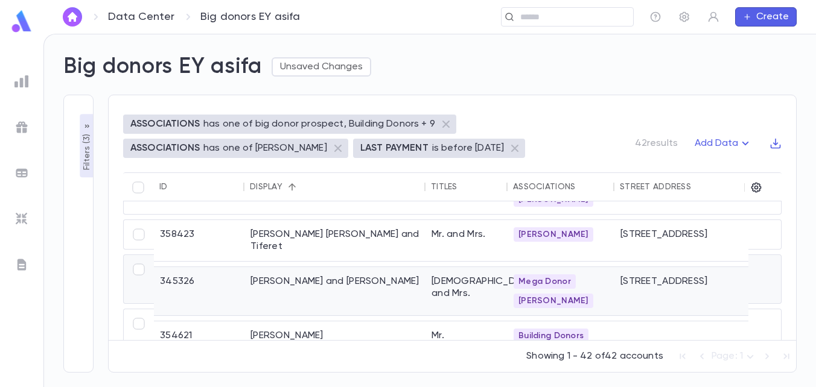
click at [318, 284] on div "Tress, Moishe and Layla" at bounding box center [334, 291] width 181 height 48
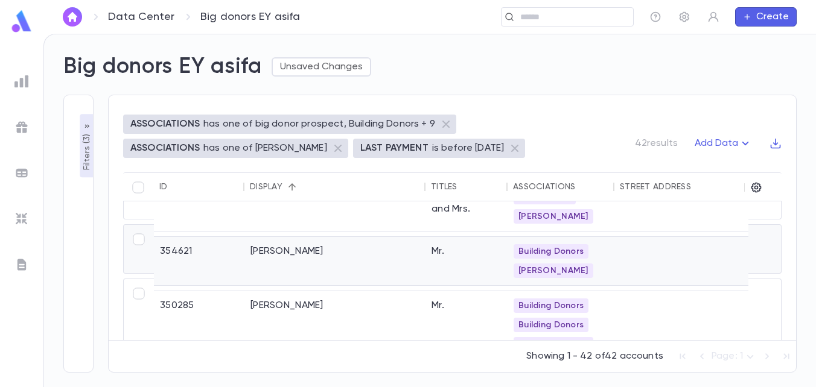
scroll to position [2232, 0]
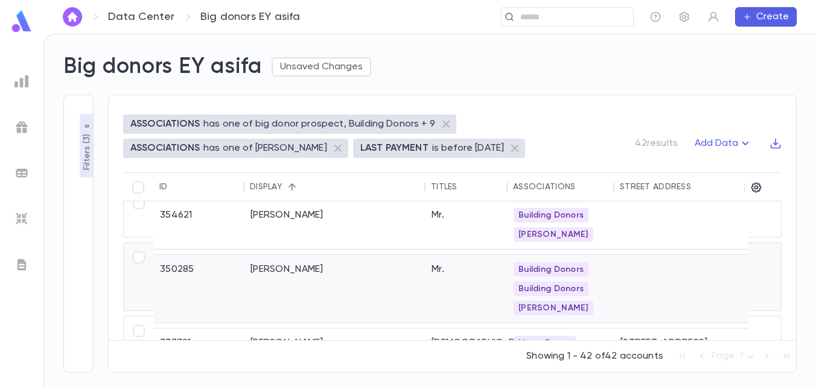
click at [317, 280] on div "Wolfson, Aaron" at bounding box center [334, 289] width 181 height 68
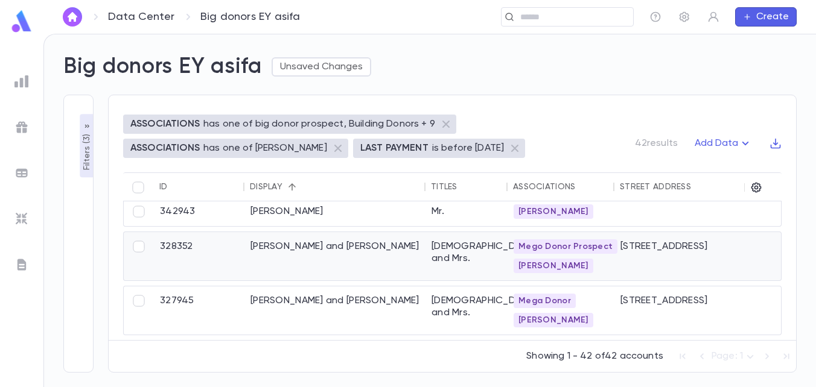
scroll to position [2352, 0]
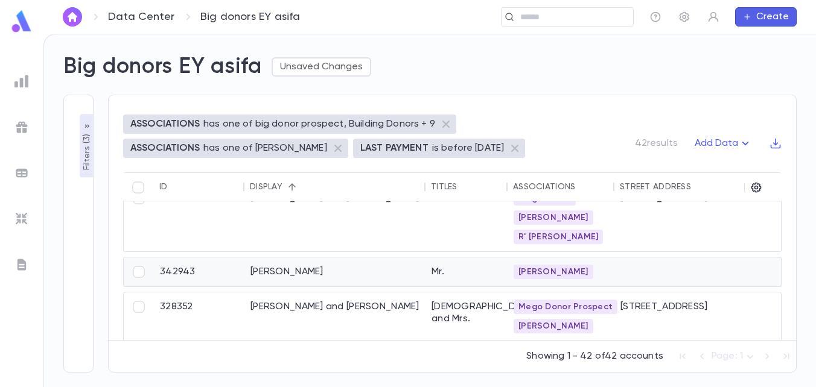
click at [334, 275] on div "Zafrani, Zura" at bounding box center [334, 272] width 181 height 29
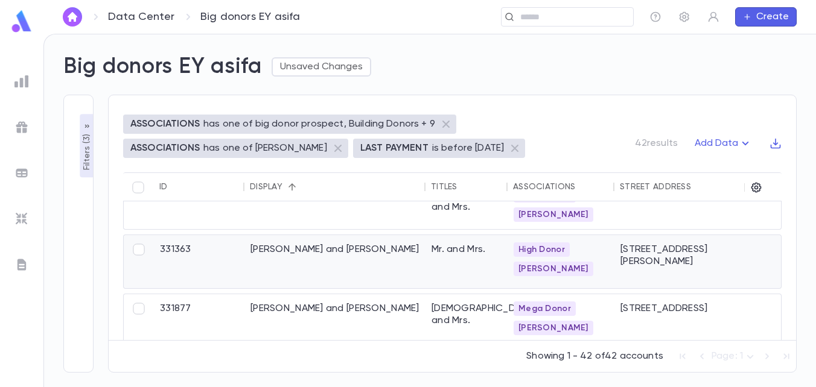
scroll to position [972, 0]
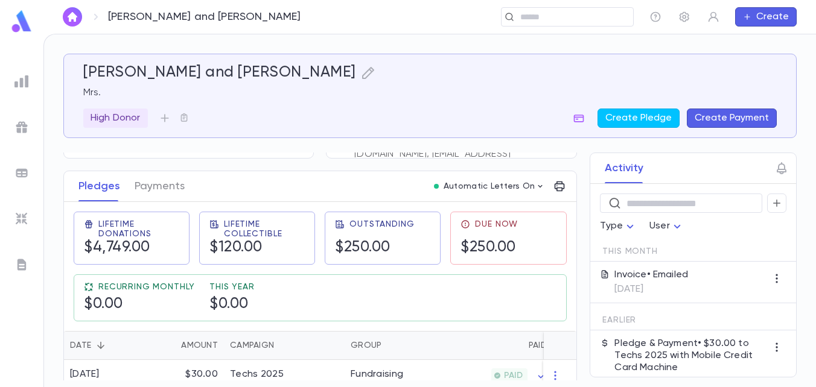
scroll to position [181, 0]
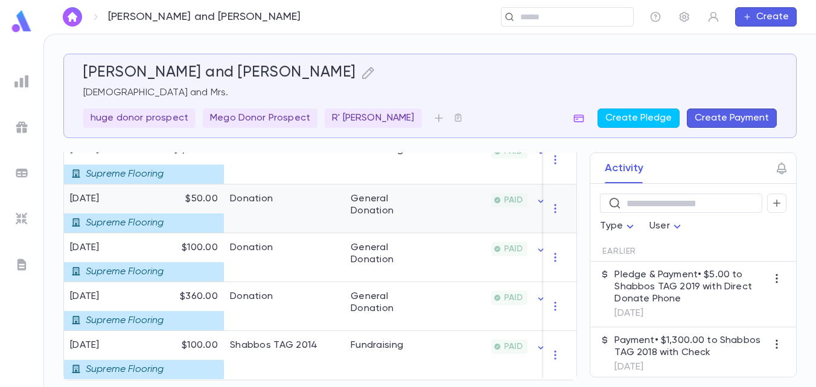
scroll to position [612, 0]
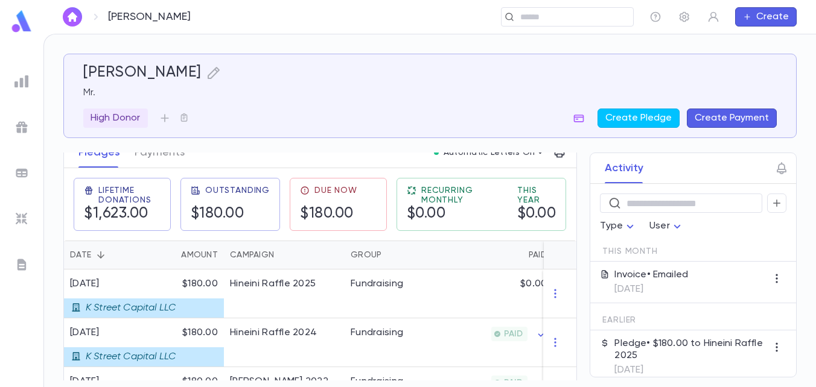
scroll to position [164, 0]
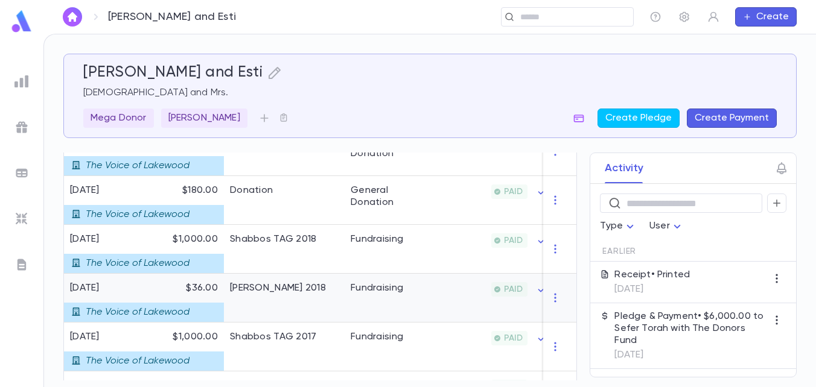
scroll to position [647, 0]
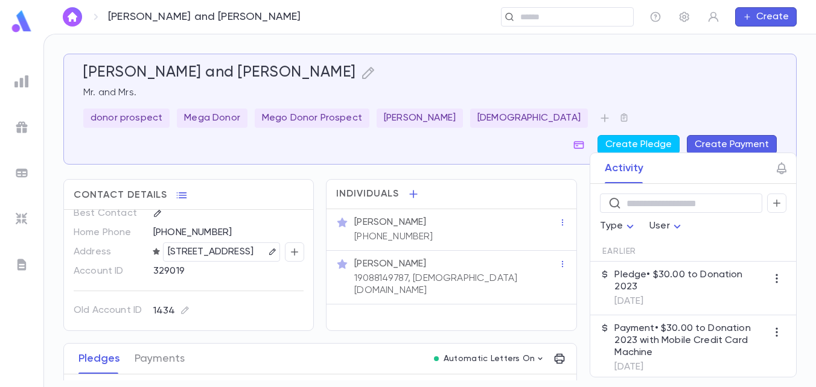
scroll to position [22, 0]
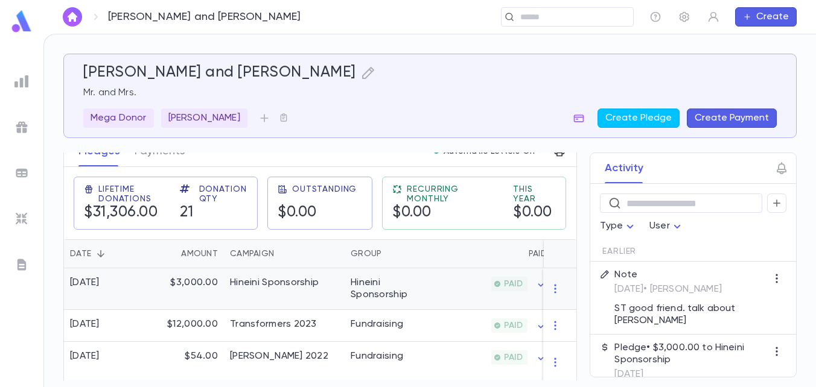
scroll to position [121, 0]
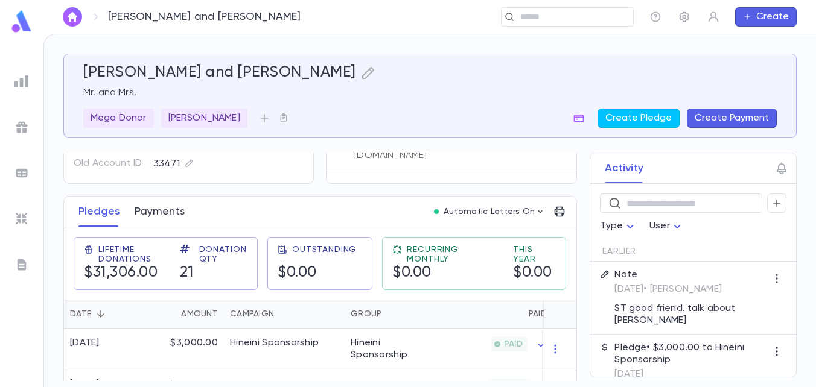
click at [156, 205] on button "Payments" at bounding box center [160, 212] width 50 height 30
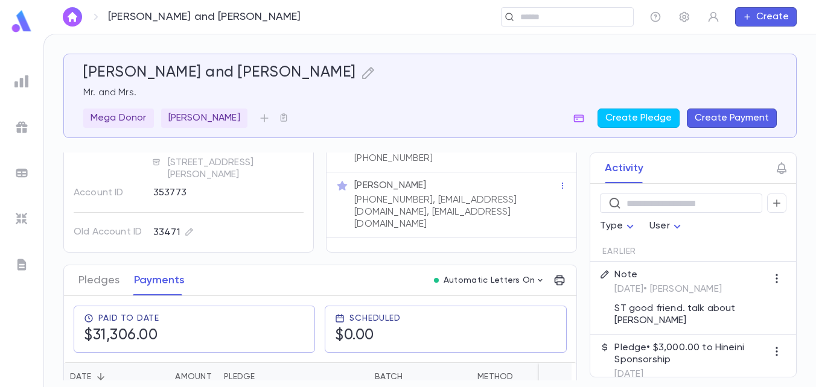
scroll to position [121, 0]
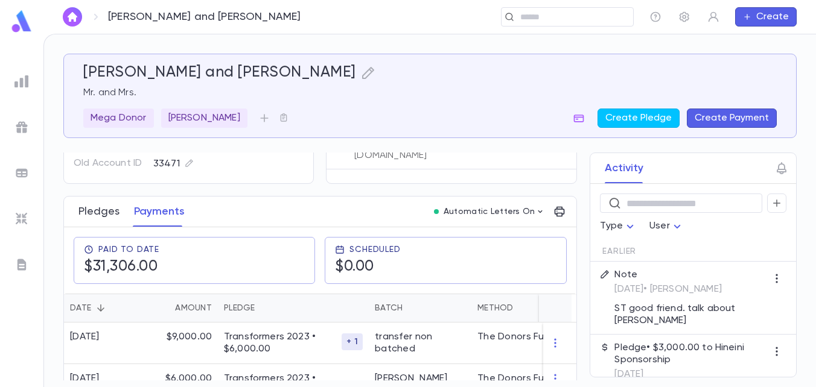
click at [83, 217] on button "Pledges" at bounding box center [98, 212] width 41 height 30
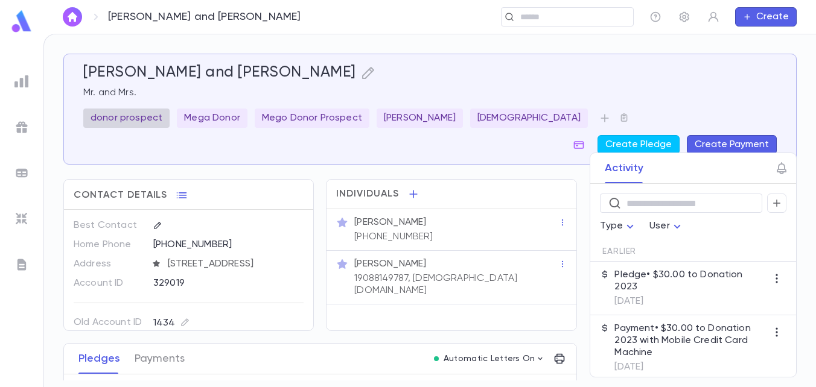
click at [123, 116] on p "donor prospect" at bounding box center [127, 118] width 72 height 12
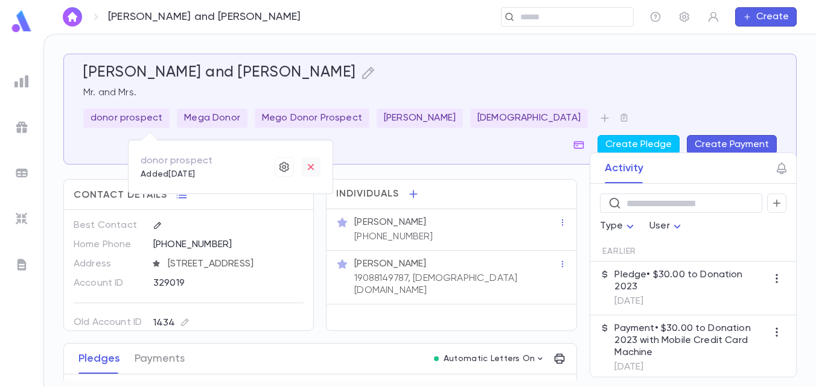
click at [307, 167] on icon "button" at bounding box center [311, 167] width 12 height 12
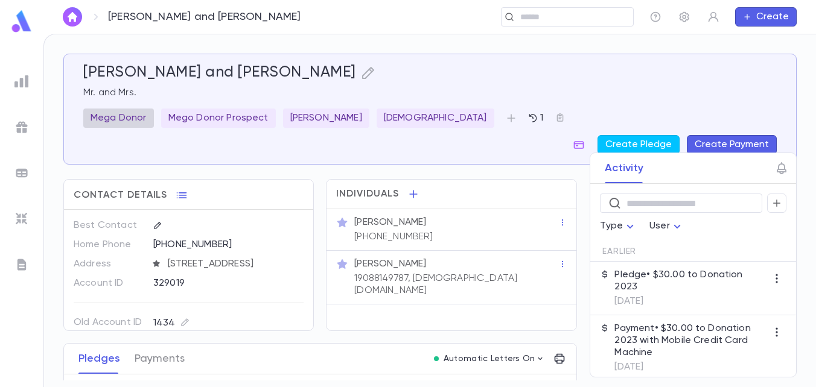
click at [133, 116] on p "Mega Donor" at bounding box center [119, 118] width 56 height 12
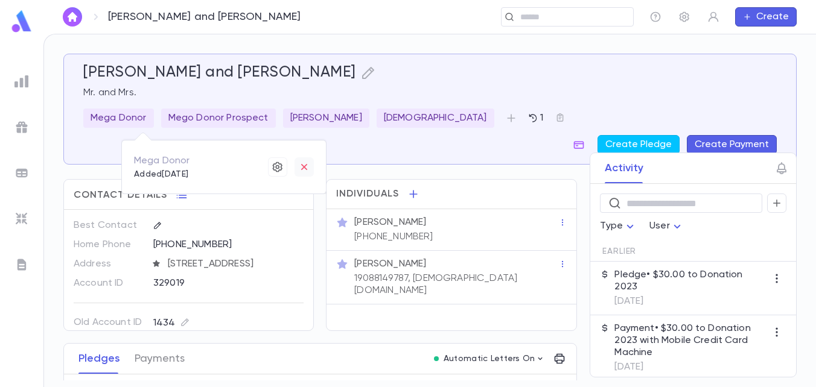
click at [299, 163] on icon "button" at bounding box center [304, 167] width 12 height 12
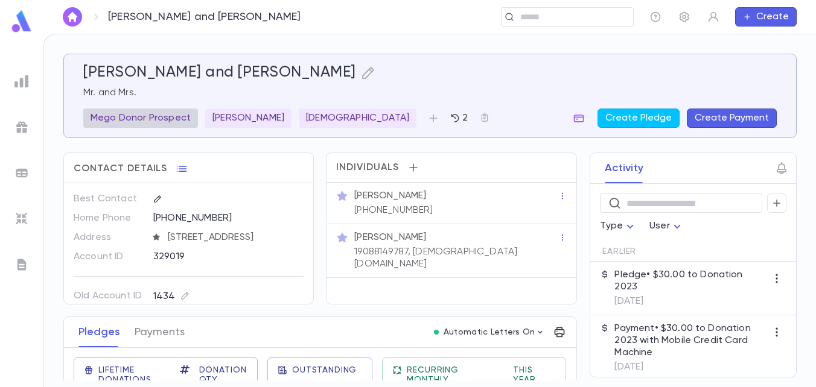
click at [110, 118] on p "Mego Donor Prospect" at bounding box center [141, 118] width 100 height 12
click at [326, 164] on icon "button" at bounding box center [325, 167] width 12 height 12
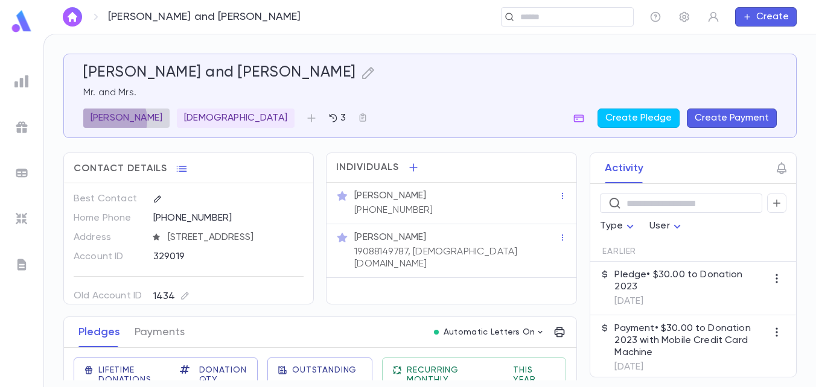
click at [107, 120] on p "[PERSON_NAME]" at bounding box center [127, 118] width 72 height 12
click at [296, 162] on icon "button" at bounding box center [299, 167] width 12 height 12
click at [105, 121] on p "[DEMOGRAPHIC_DATA]" at bounding box center [142, 118] width 103 height 12
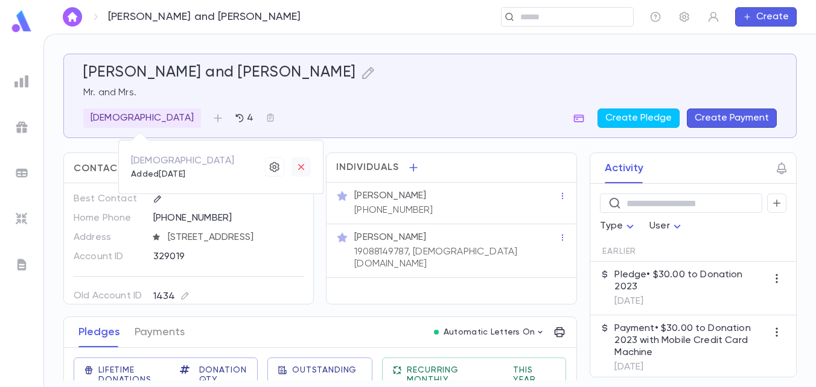
click at [296, 161] on button "button" at bounding box center [300, 167] width 19 height 19
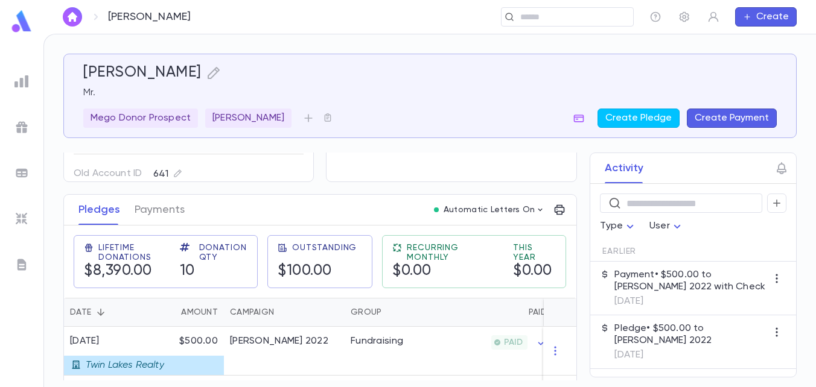
scroll to position [121, 0]
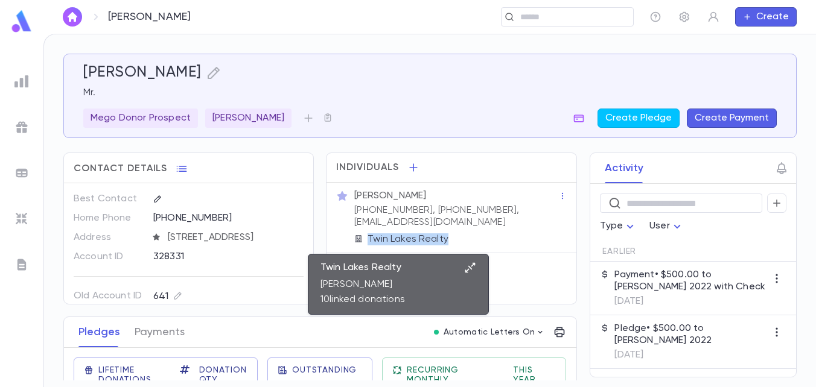
drag, startPoint x: 448, startPoint y: 237, endPoint x: 366, endPoint y: 239, distance: 82.1
click at [366, 239] on div "Twin Lakes Realty" at bounding box center [456, 240] width 204 height 12
drag, startPoint x: 366, startPoint y: 239, endPoint x: 374, endPoint y: 239, distance: 7.8
copy p "Twin Lakes Realty"
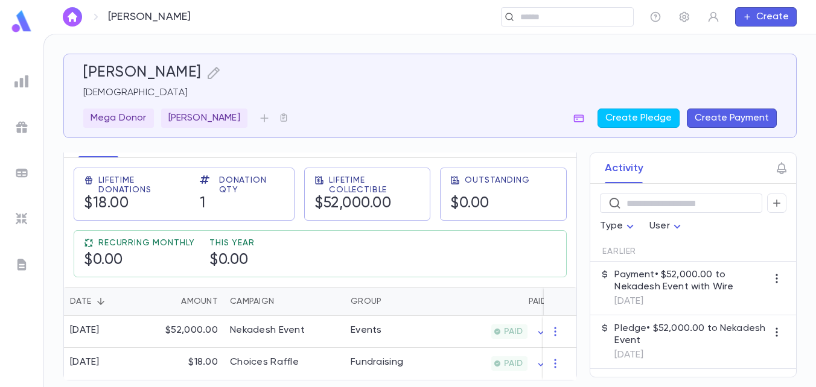
scroll to position [195, 0]
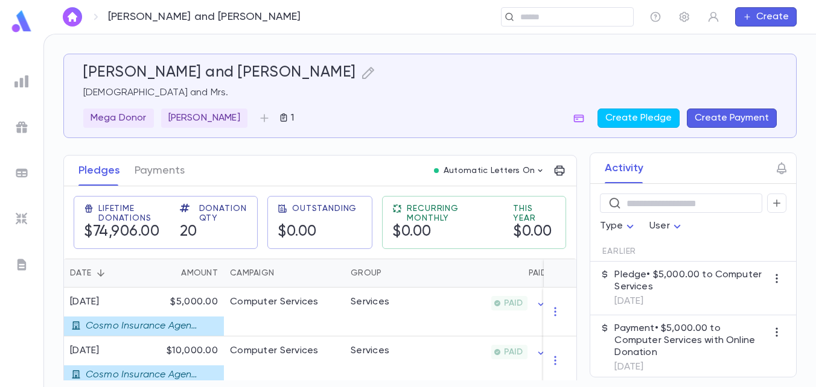
scroll to position [60, 0]
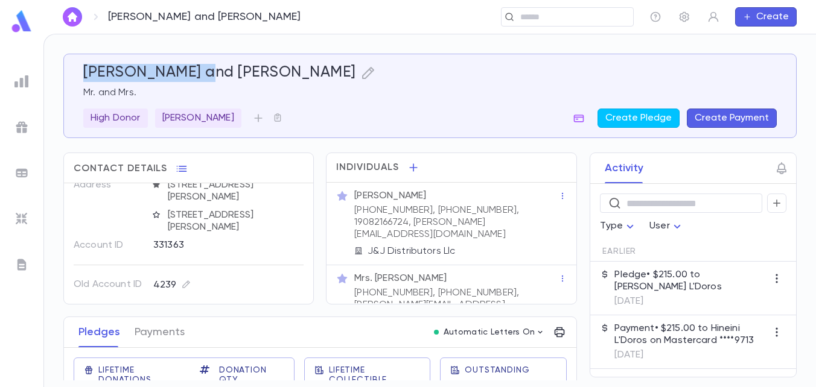
drag, startPoint x: 82, startPoint y: 68, endPoint x: 203, endPoint y: 69, distance: 121.3
click at [203, 69] on div "Joseph, Avrohom and Goldy Mr. and Mrs. High Donor R' Gottlieb Create Pledge Cre…" at bounding box center [425, 88] width 703 height 78
drag, startPoint x: 203, startPoint y: 69, endPoint x: 183, endPoint y: 75, distance: 20.6
copy h5 "Joseph, Avrohom"
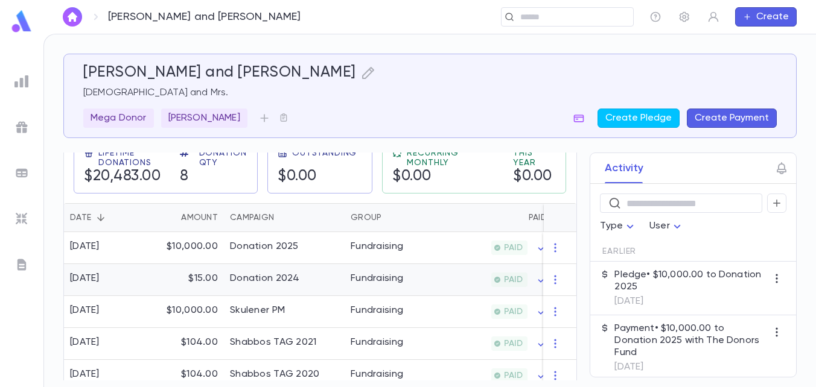
scroll to position [241, 0]
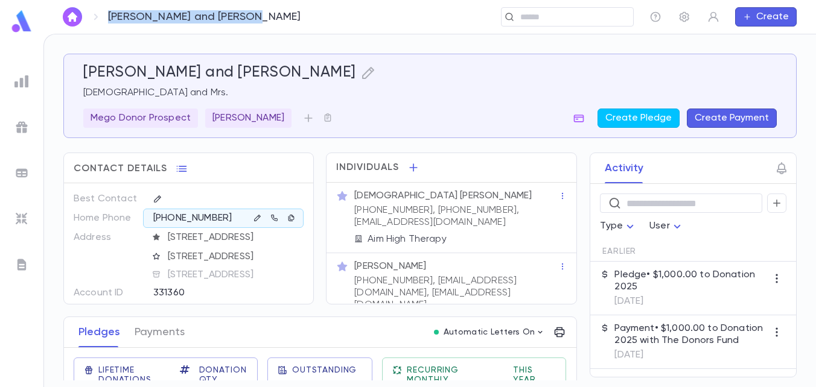
drag, startPoint x: 106, startPoint y: 18, endPoint x: 232, endPoint y: 21, distance: 126.8
click at [232, 21] on div "[PERSON_NAME] and [PERSON_NAME]" at bounding box center [185, 16] width 245 height 19
drag, startPoint x: 232, startPoint y: 21, endPoint x: 131, endPoint y: 33, distance: 102.2
click at [131, 33] on div "Lesser, Efraim and Tzivia ​ Create" at bounding box center [429, 17] width 772 height 34
drag, startPoint x: 104, startPoint y: 17, endPoint x: 175, endPoint y: 21, distance: 70.7
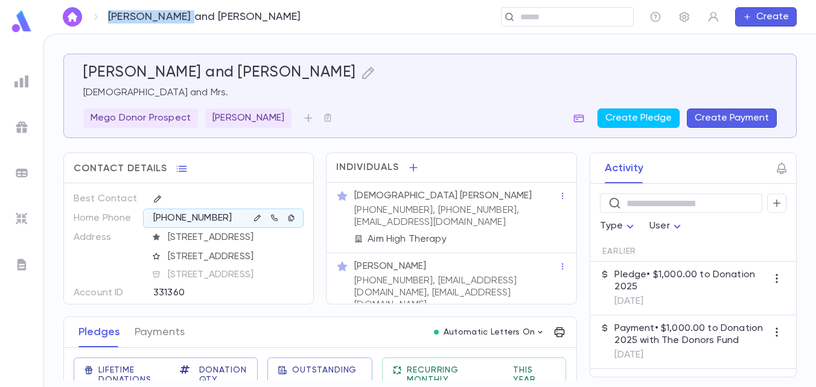
click at [175, 21] on div "[PERSON_NAME] and [PERSON_NAME]" at bounding box center [185, 16] width 245 height 19
drag, startPoint x: 175, startPoint y: 21, endPoint x: 158, endPoint y: 15, distance: 18.3
copy p "Lesser, Efraim"
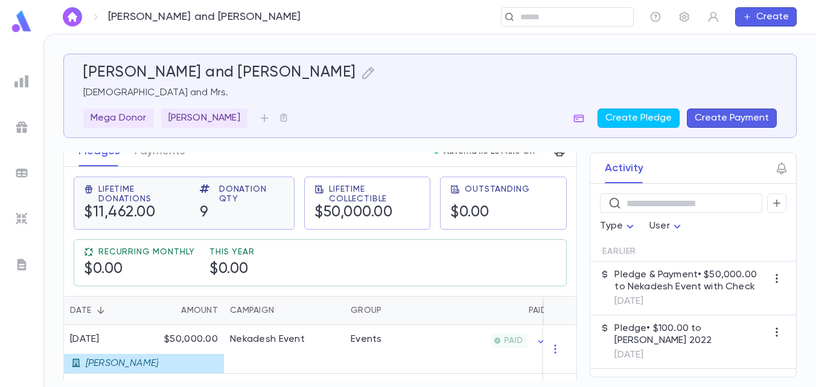
scroll to position [121, 0]
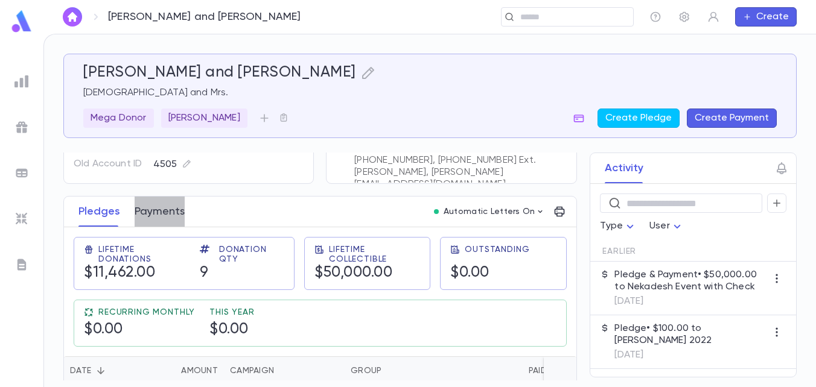
click at [168, 205] on button "Payments" at bounding box center [160, 212] width 50 height 30
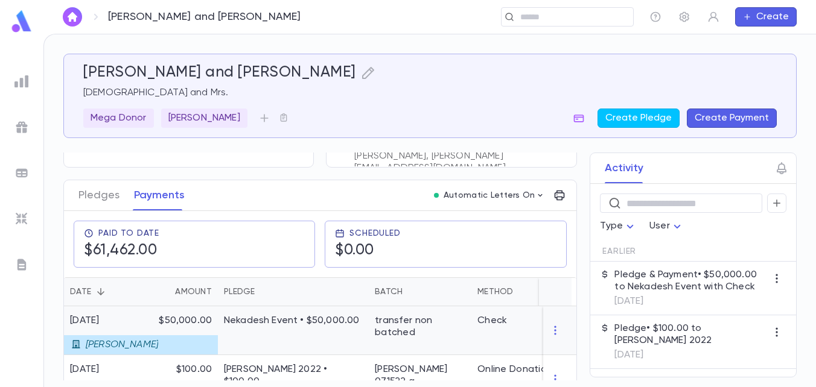
scroll to position [121, 0]
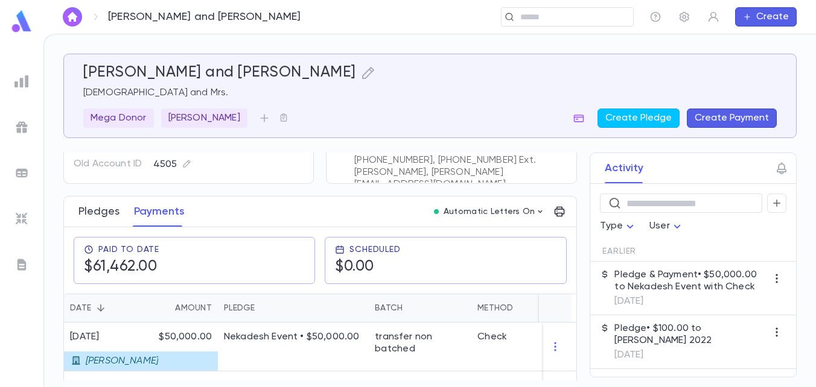
click at [103, 202] on button "Pledges" at bounding box center [98, 212] width 41 height 30
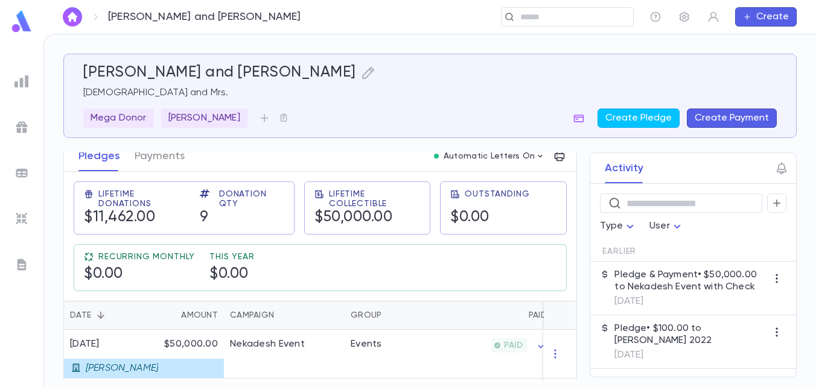
scroll to position [181, 0]
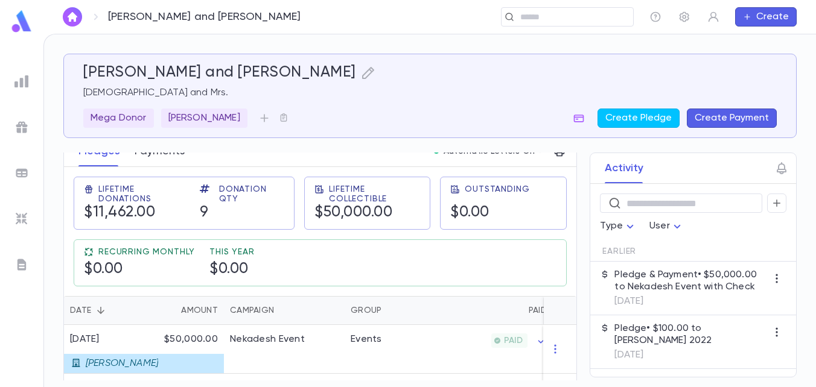
click at [145, 158] on button "Payments" at bounding box center [160, 151] width 50 height 30
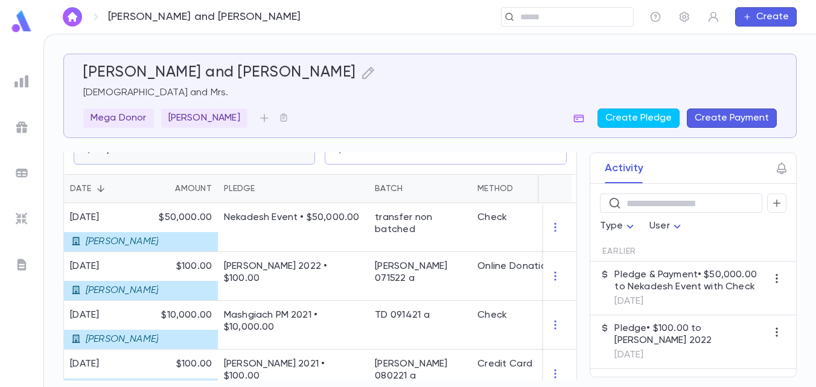
scroll to position [242, 0]
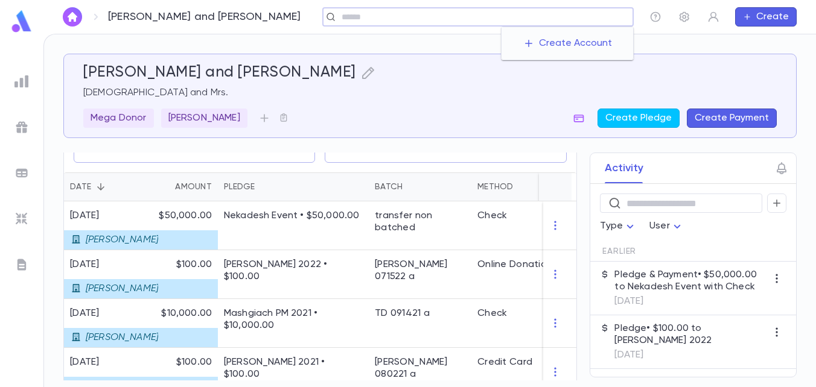
click at [584, 12] on input "text" at bounding box center [483, 16] width 290 height 11
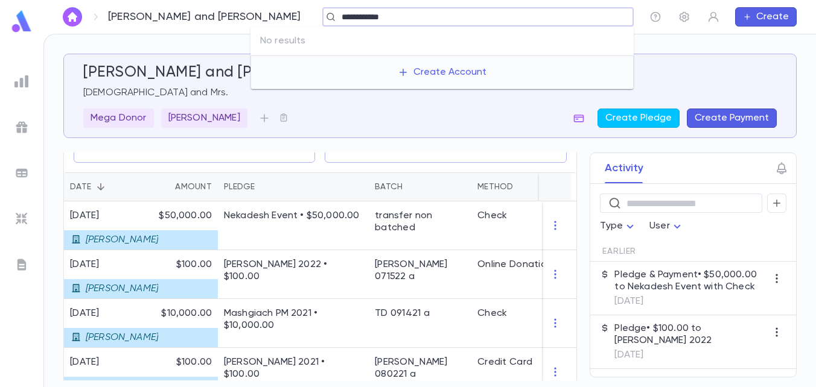
type input "**********"
click at [338, 18] on input "**********" at bounding box center [474, 16] width 272 height 11
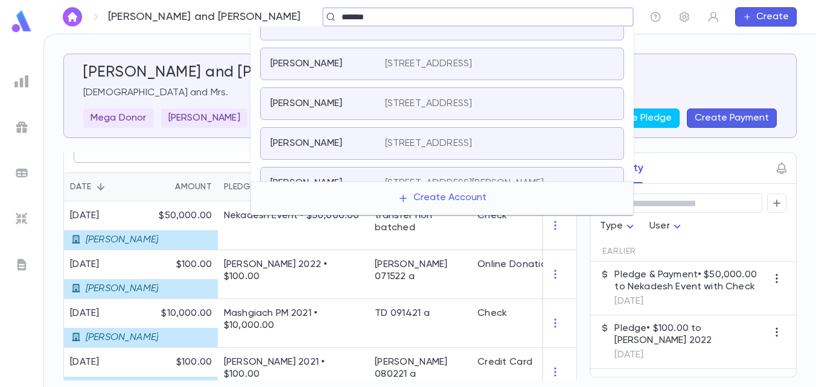
scroll to position [362, 0]
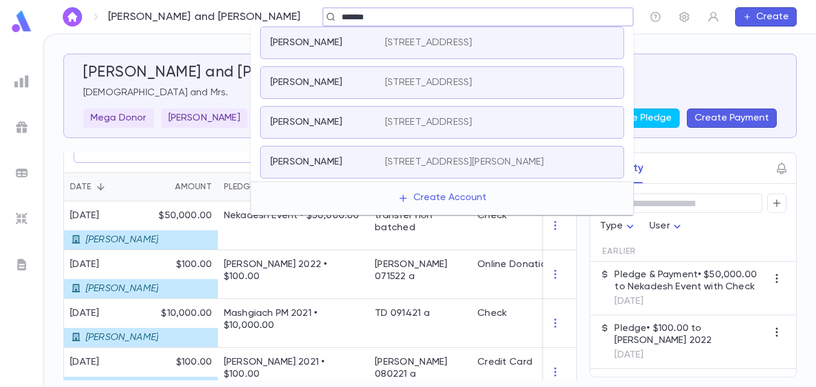
type input "*******"
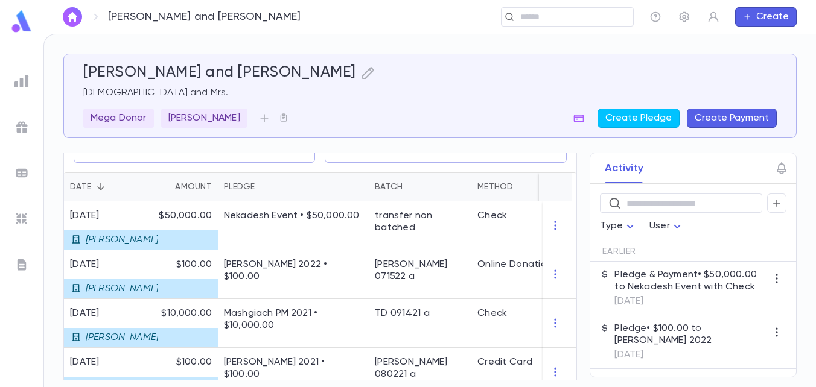
click at [132, 34] on div "[PERSON_NAME] and [PERSON_NAME] and Mrs. Mega Donor R' [PERSON_NAME] Create Ple…" at bounding box center [429, 211] width 772 height 354
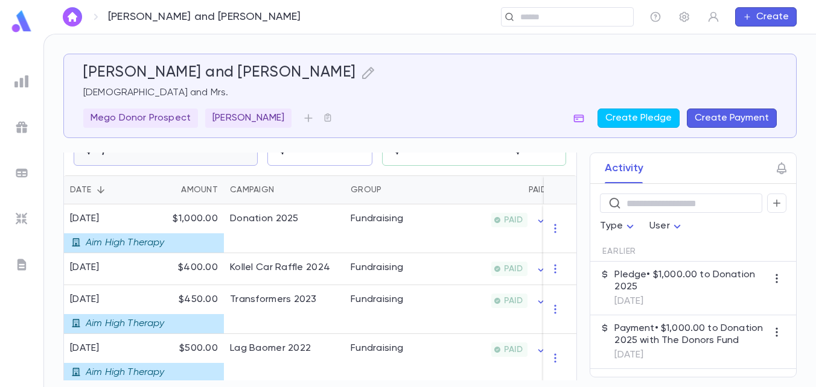
scroll to position [241, 0]
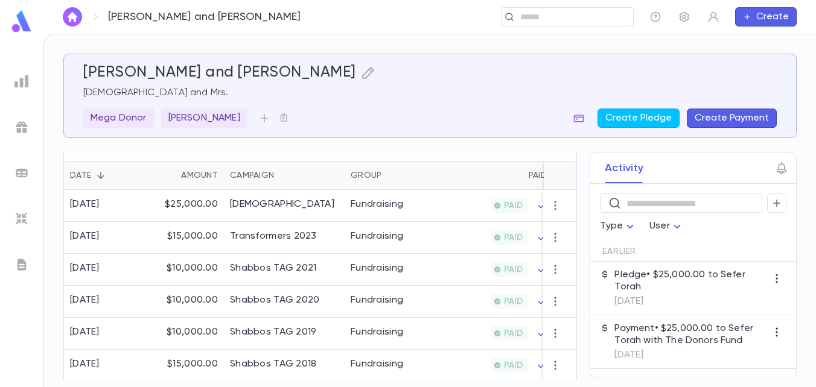
scroll to position [241, 0]
